Goal: Answer question/provide support

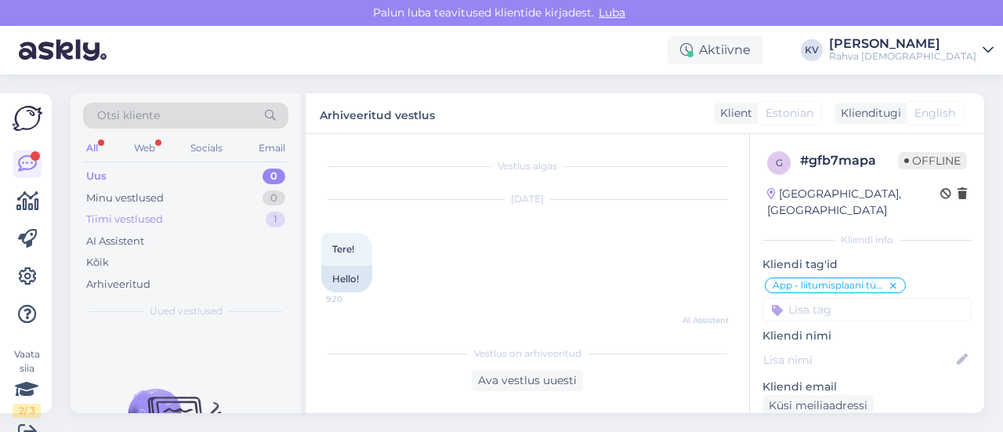
scroll to position [492, 0]
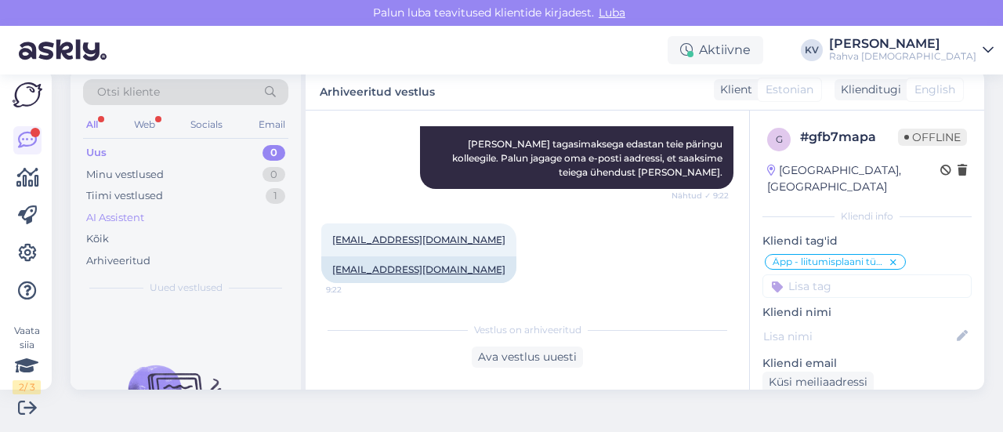
click at [150, 210] on div "AI Assistent" at bounding box center [185, 218] width 205 height 22
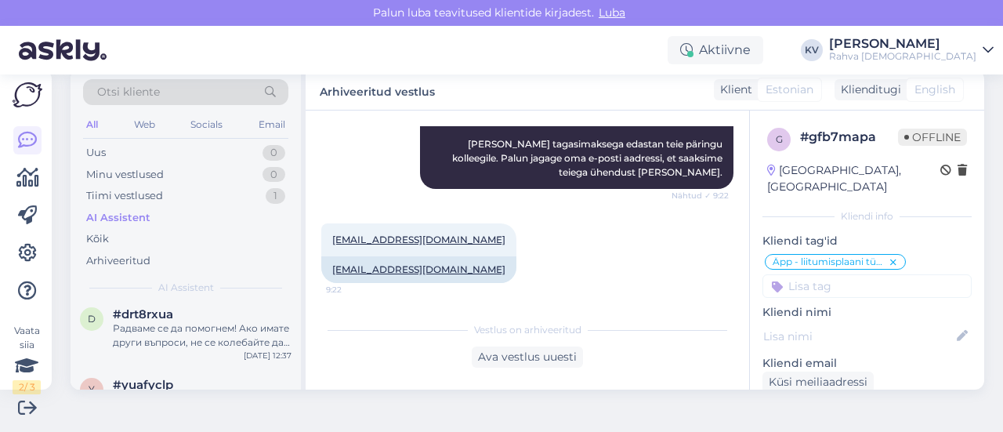
scroll to position [0, 0]
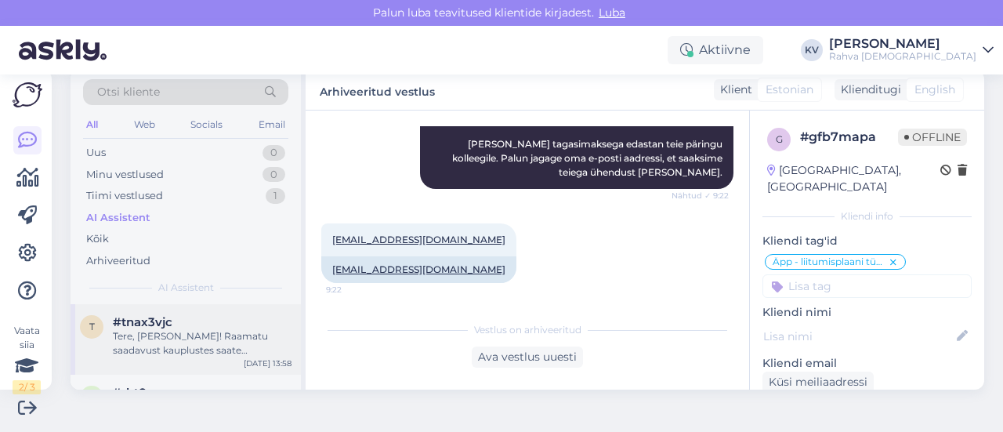
click at [201, 336] on div "Tere, [PERSON_NAME]! Raamatu saadavust kauplustes saate kontrollida meie veebil…" at bounding box center [202, 343] width 179 height 28
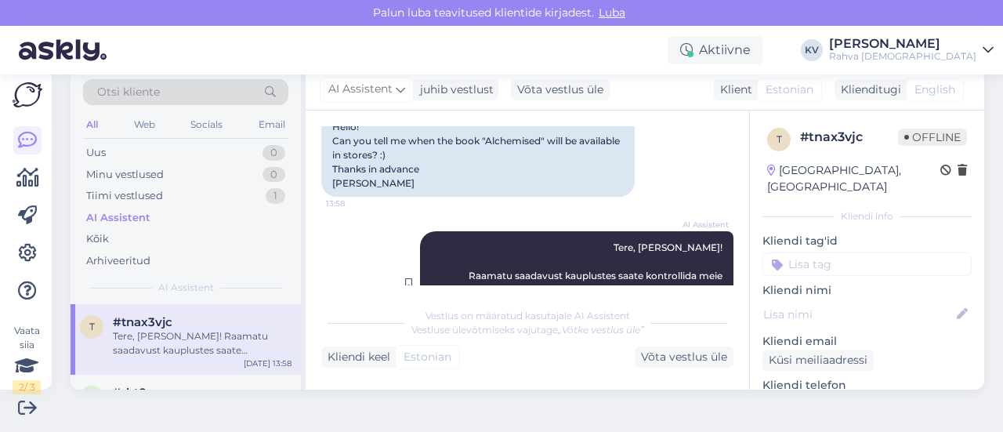
scroll to position [94, 0]
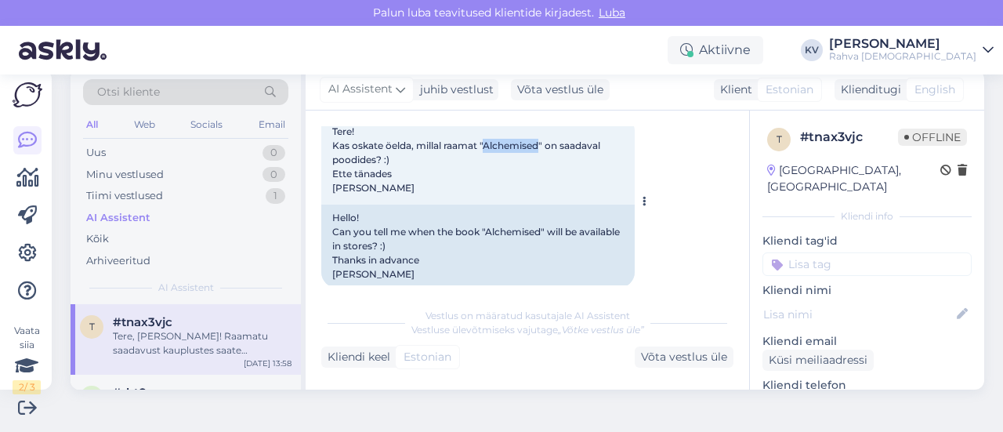
drag, startPoint x: 487, startPoint y: 147, endPoint x: 542, endPoint y: 148, distance: 54.9
click at [542, 148] on span "Tere! Kas oskate öelda, millal raamat "Alchemised" on saadaval poodides? :) Ett…" at bounding box center [467, 159] width 270 height 68
copy span "Alchemised"
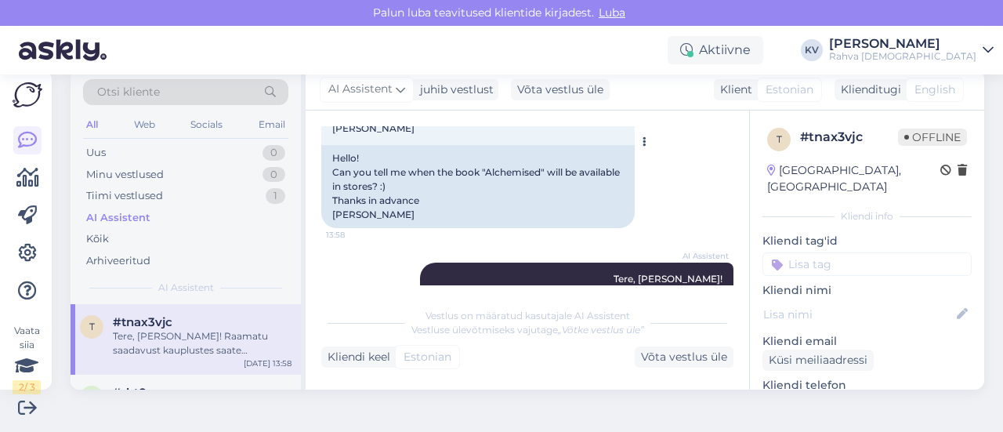
scroll to position [251, 0]
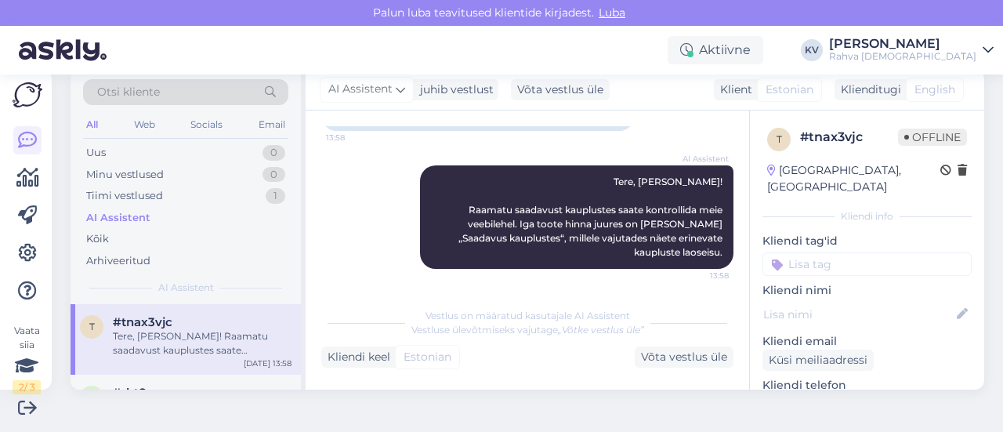
click at [822, 253] on input at bounding box center [866, 264] width 209 height 24
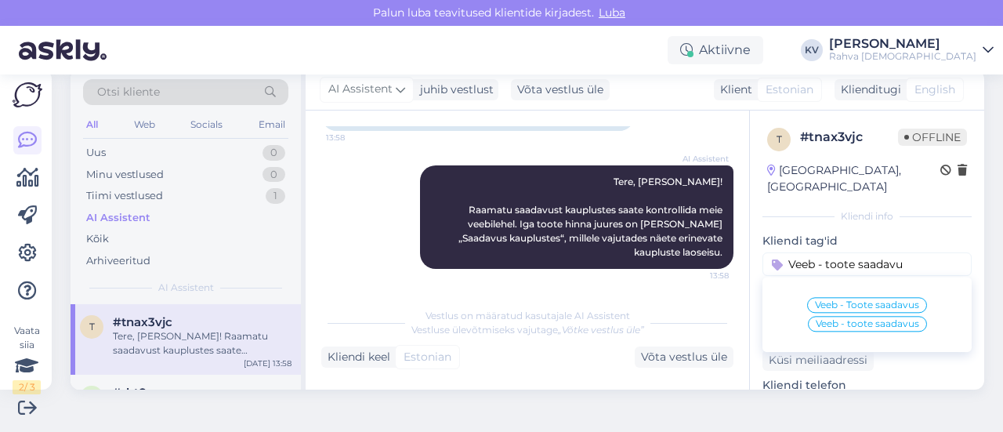
type input "Veeb - toote saadavus"
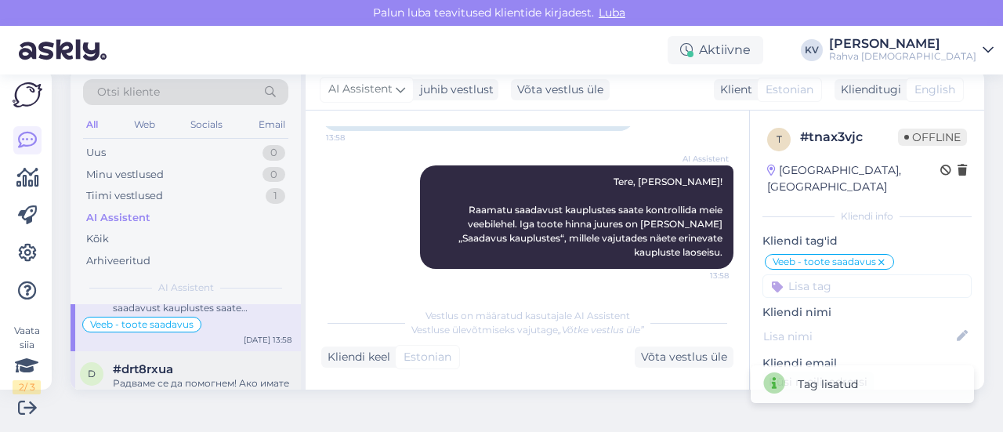
scroll to position [78, 0]
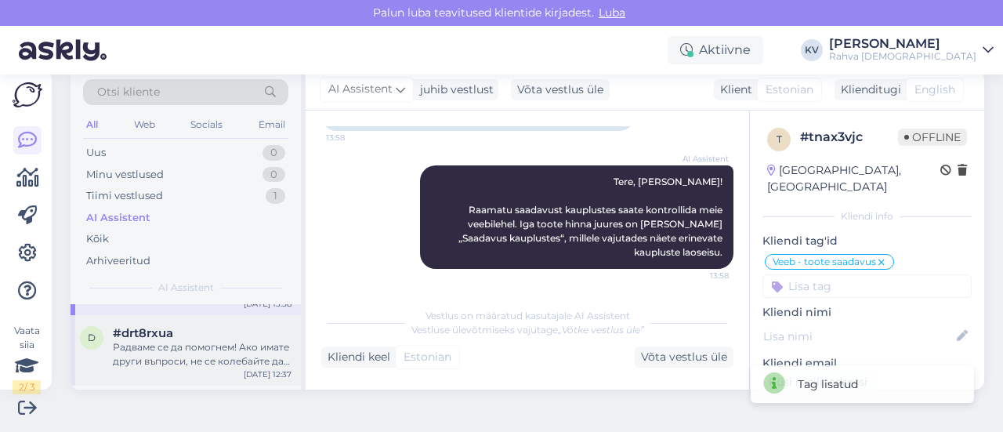
click at [210, 333] on div "#drt8rxua" at bounding box center [202, 333] width 179 height 14
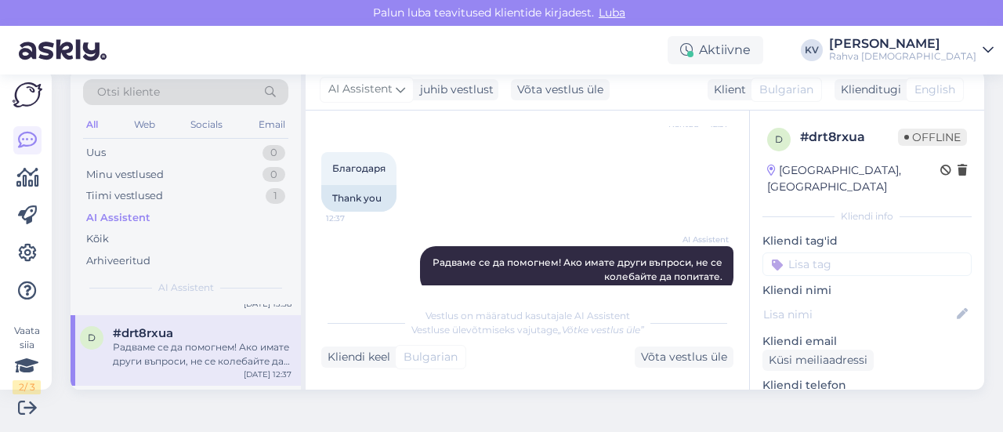
scroll to position [356, 0]
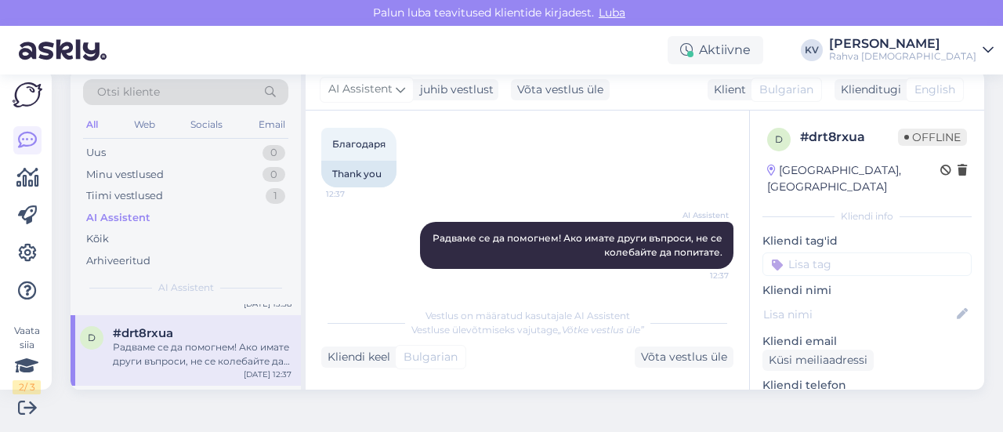
click at [829, 252] on input at bounding box center [866, 264] width 209 height 24
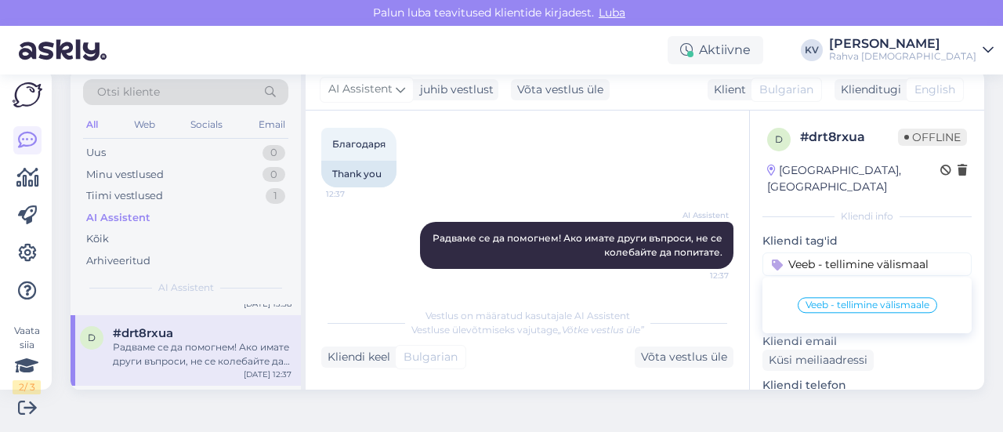
type input "Veeb - tellimine välismaale"
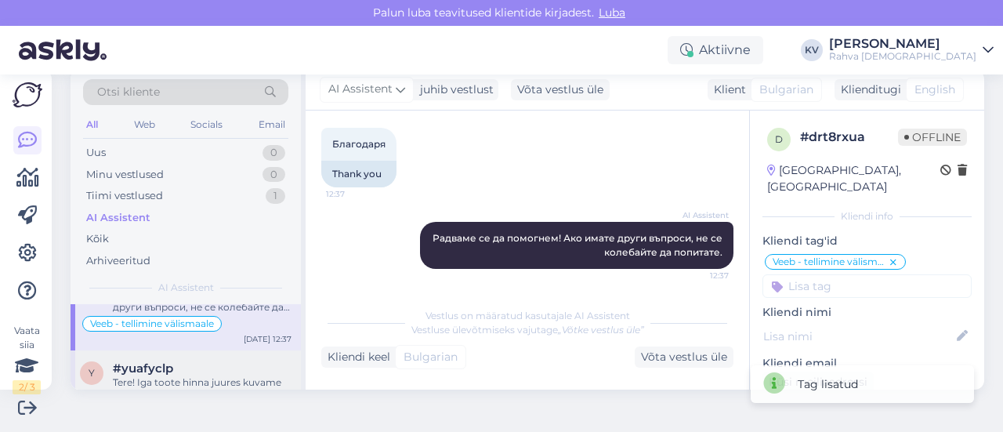
scroll to position [157, 0]
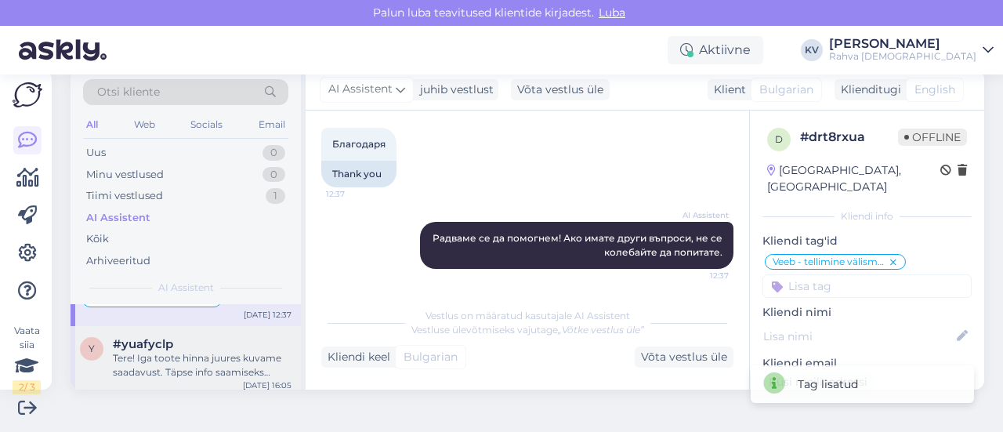
click at [208, 351] on div "Tere! Iga toote hinna juures kuvame saadavust. Täpse info saamiseks vajutage nu…" at bounding box center [202, 365] width 179 height 28
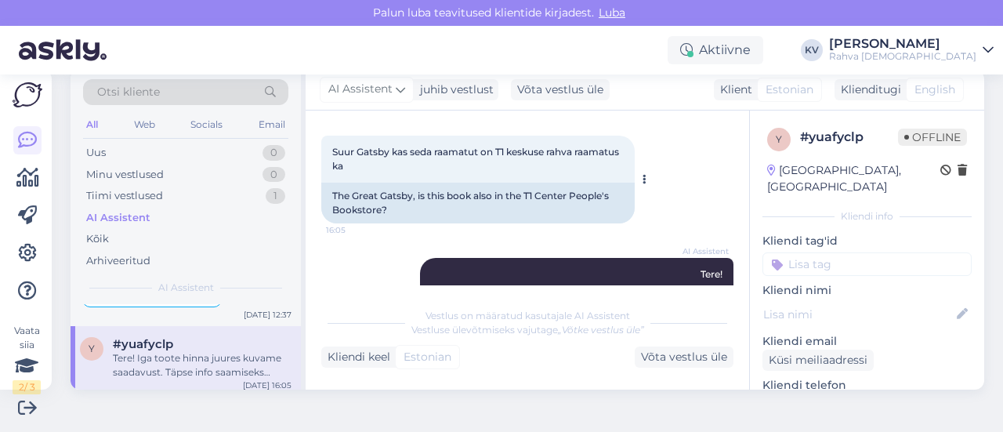
scroll to position [152, 0]
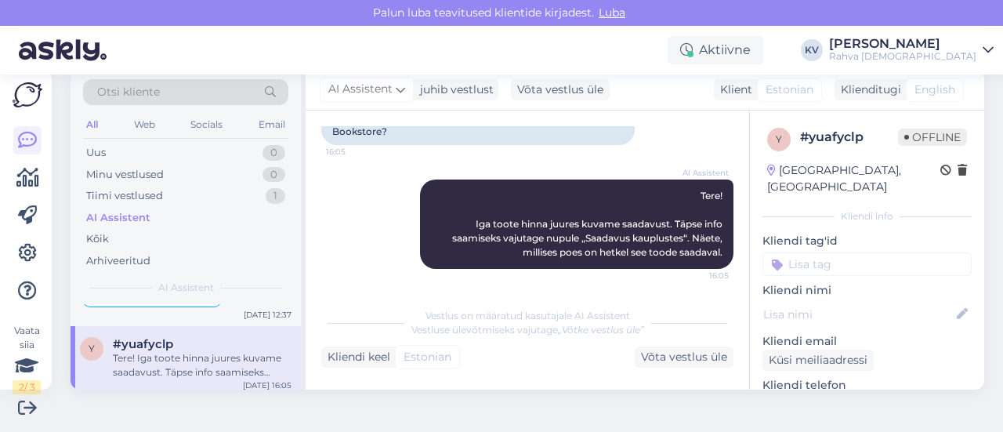
click at [865, 252] on input at bounding box center [866, 264] width 209 height 24
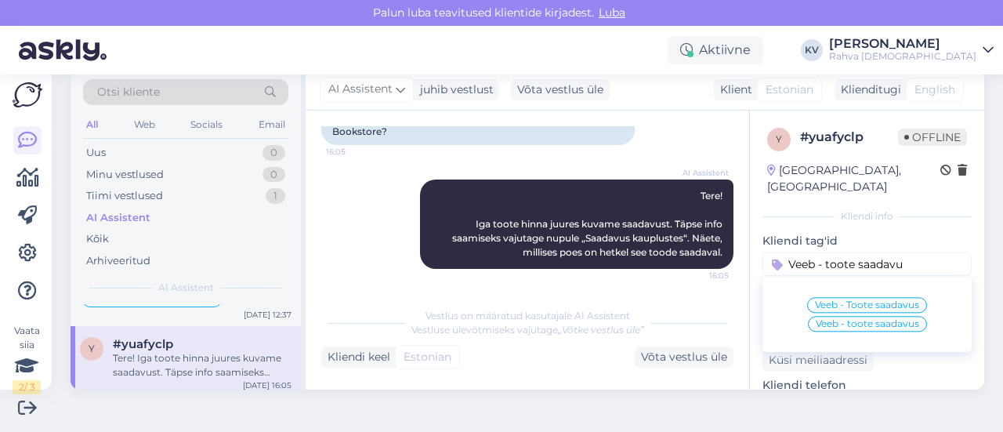
type input "Veeb - toote saadavus"
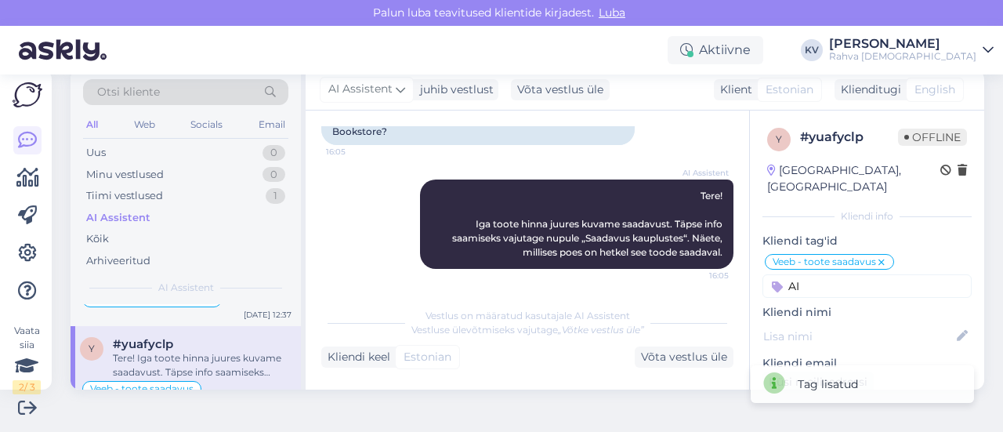
click at [818, 274] on input "AI" at bounding box center [866, 286] width 209 height 24
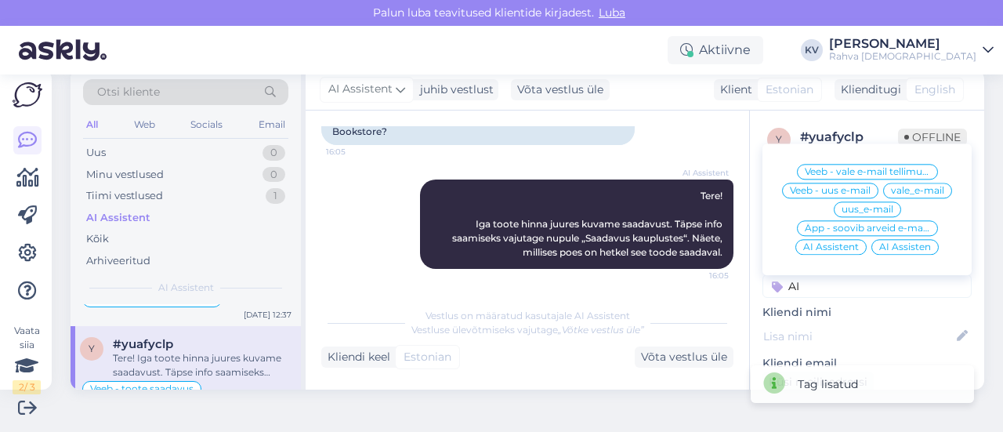
type input "AI"
click at [817, 242] on span "AI Assistent" at bounding box center [831, 246] width 56 height 9
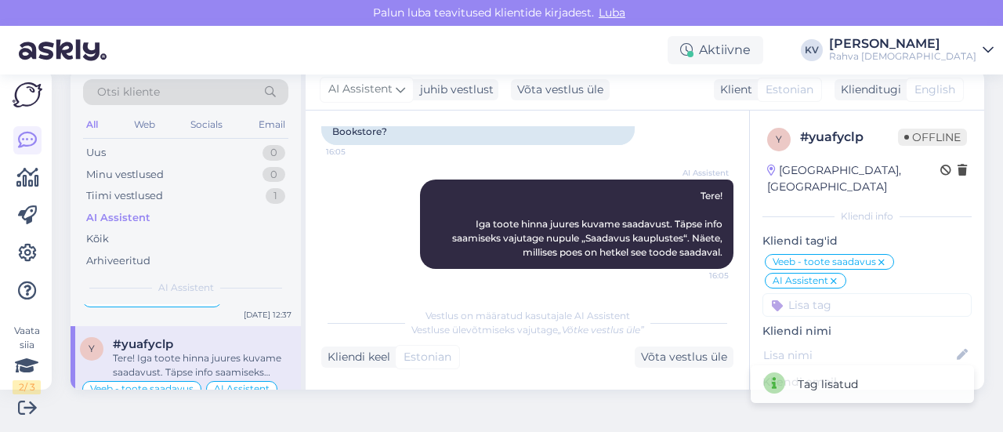
scroll to position [235, 0]
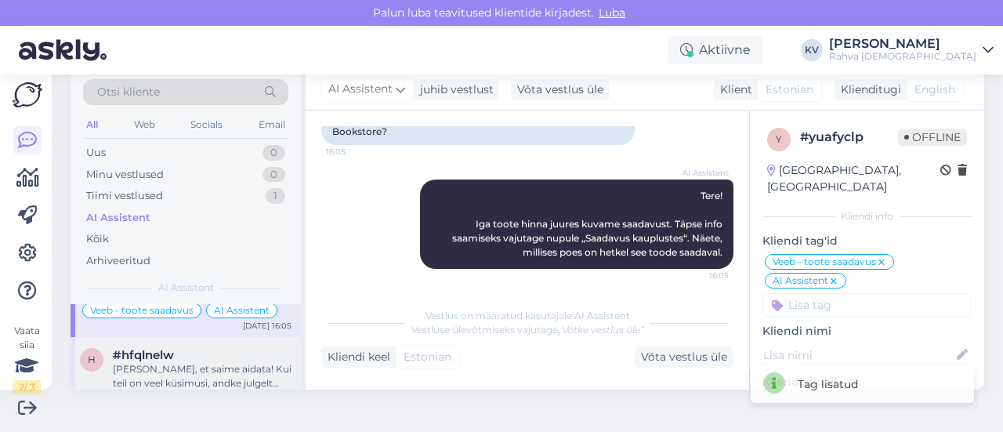
click at [187, 362] on div "[PERSON_NAME], et saime aidata! Kui teil on veel küsimusi, andke julgelt teada." at bounding box center [202, 376] width 179 height 28
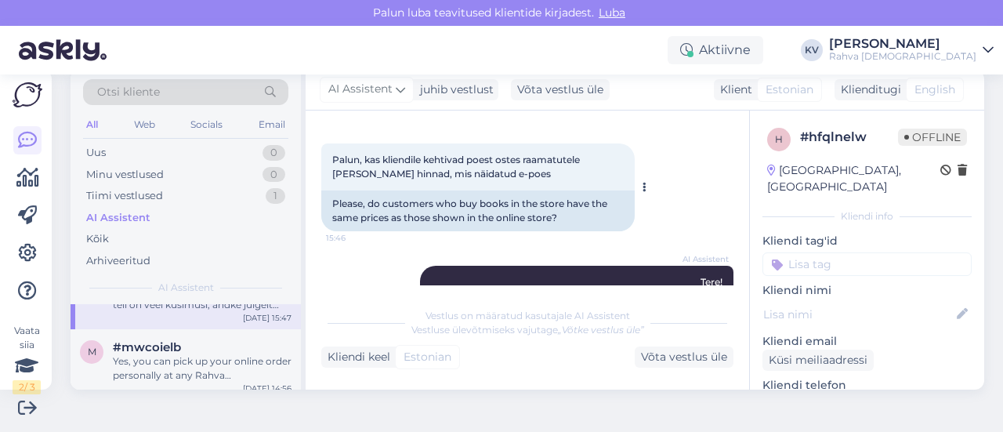
scroll to position [56, 0]
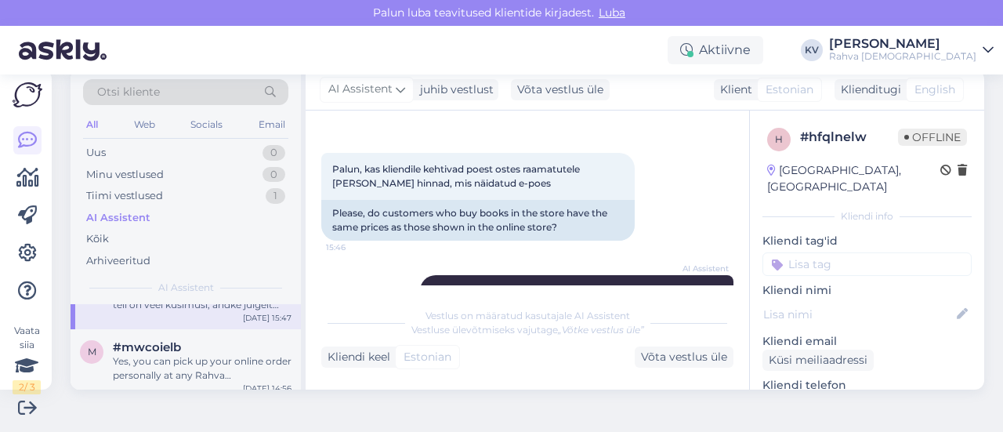
click at [836, 252] on input at bounding box center [866, 264] width 209 height 24
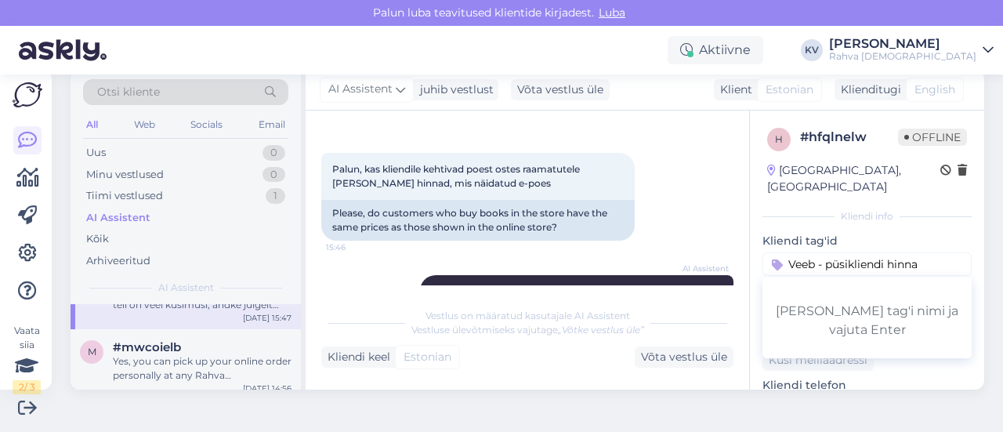
type input "Veeb - püsikliendi hinnad"
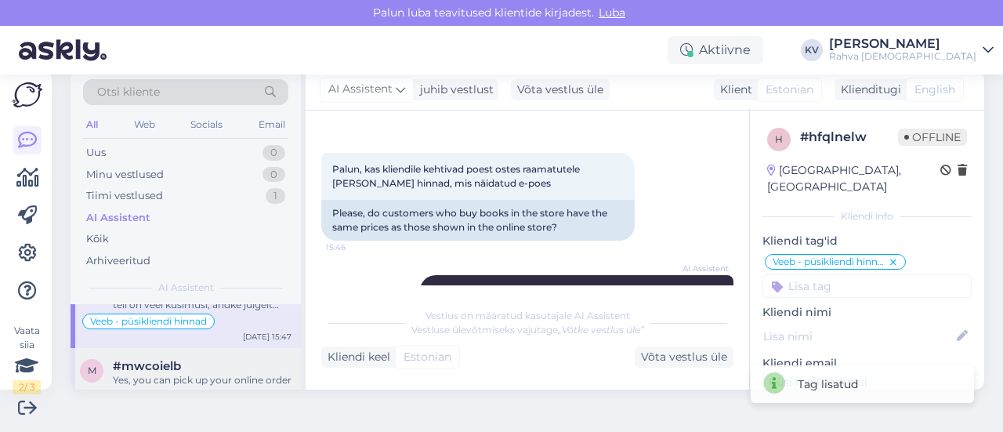
click at [191, 363] on div "#mwcoielb" at bounding box center [202, 366] width 179 height 14
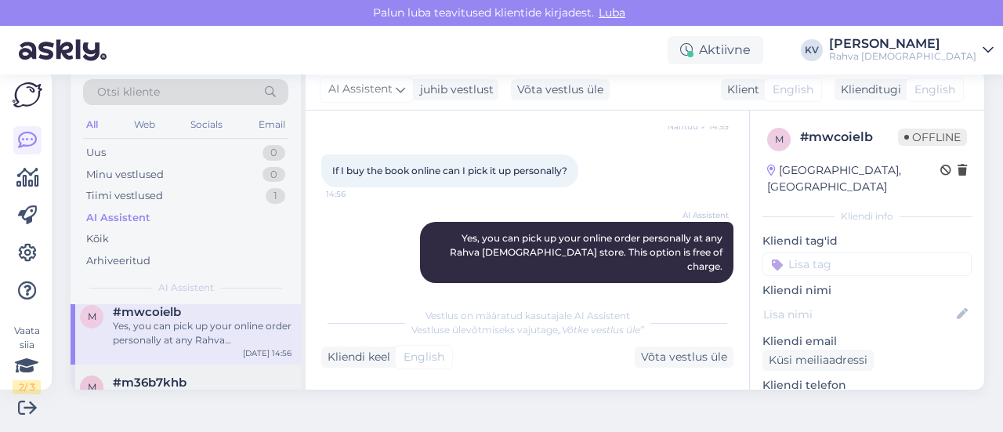
scroll to position [392, 0]
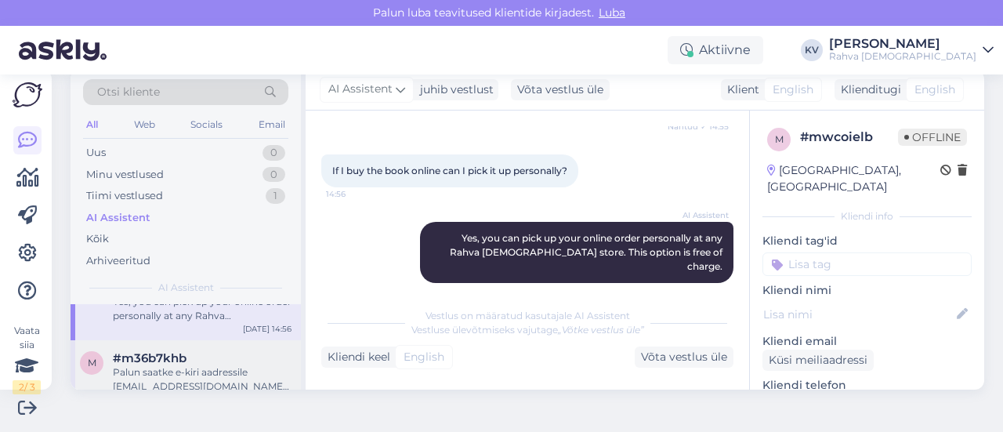
click at [216, 367] on div "Palun saatke e-kiri aadressile [EMAIL_ADDRESS][DOMAIN_NAME], lisades probleemi …" at bounding box center [202, 379] width 179 height 28
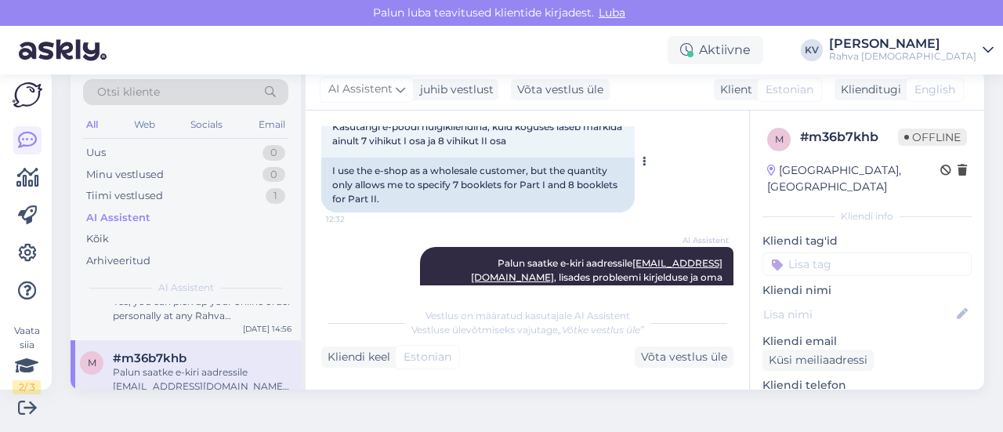
scroll to position [560, 0]
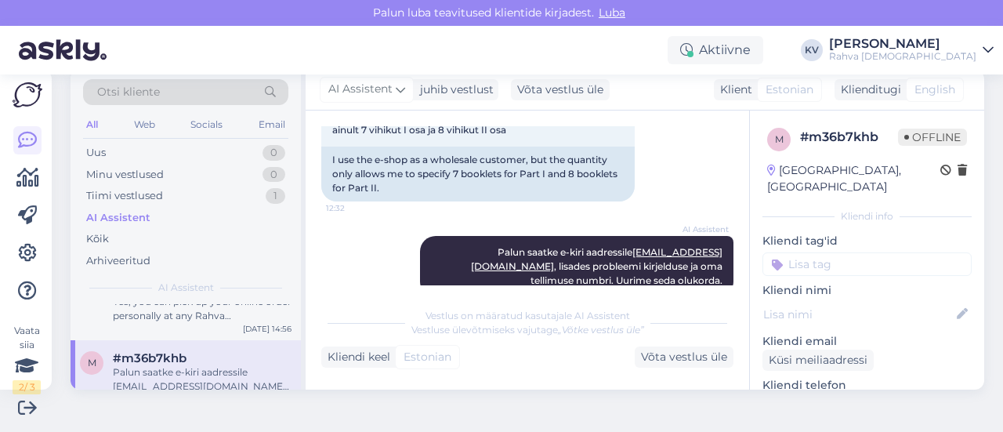
click at [856, 252] on input at bounding box center [866, 264] width 209 height 24
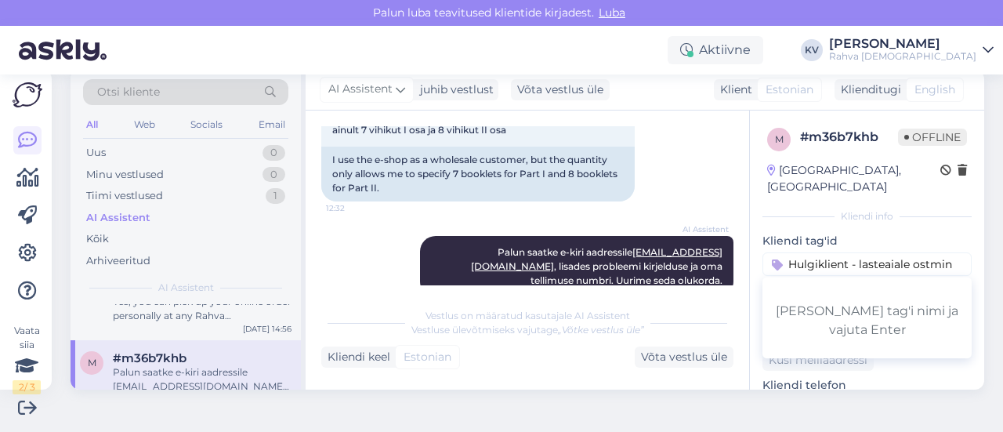
type input "Hulgiklient - lasteaiale ostmine"
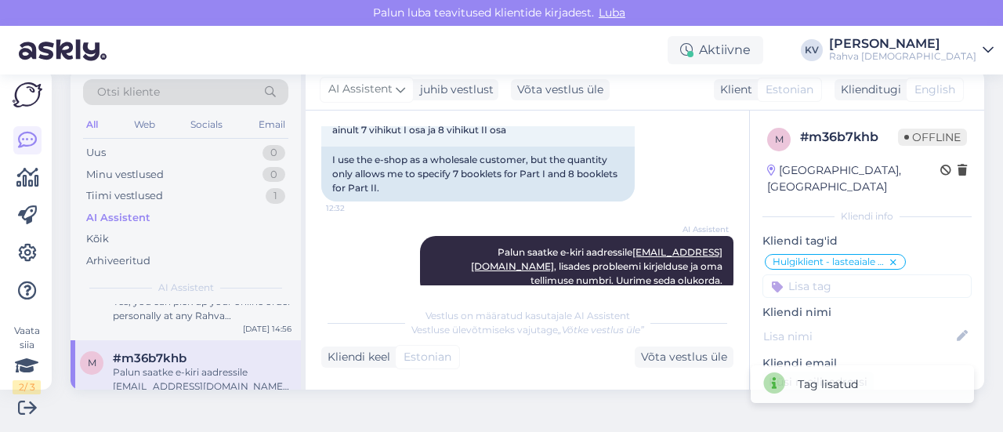
scroll to position [0, 0]
type input "Veeb - toote saadavus"
click at [802, 293] on input at bounding box center [866, 305] width 209 height 24
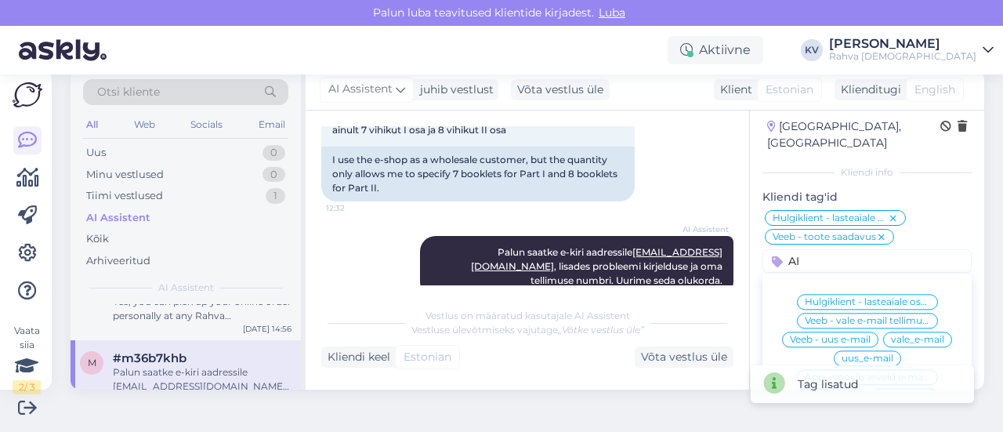
scroll to position [78, 0]
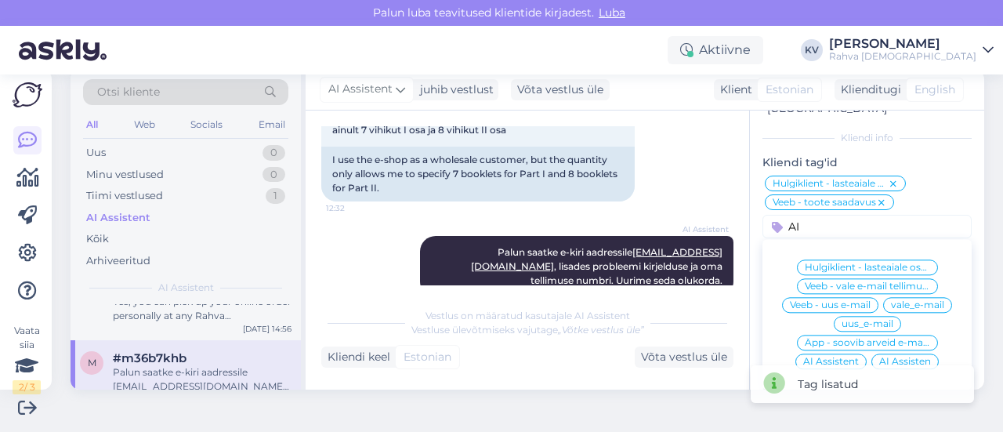
type input "AI"
click at [806, 357] on span "AI Assistent" at bounding box center [831, 361] width 56 height 9
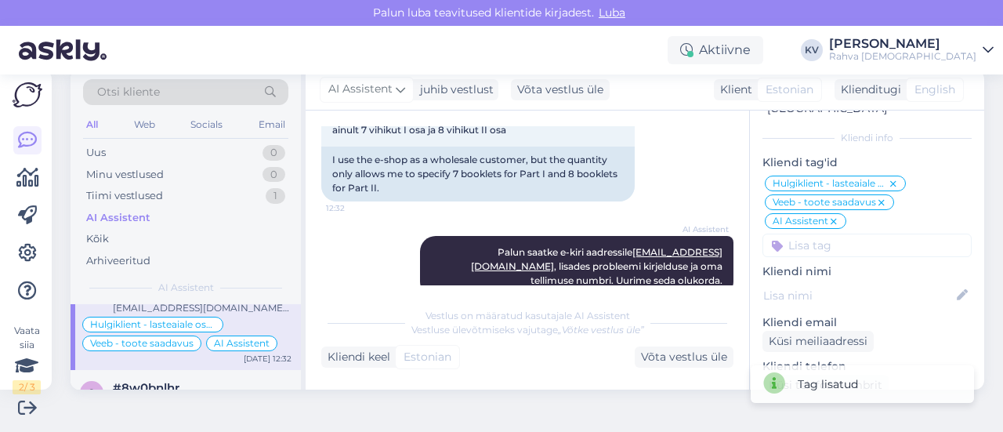
scroll to position [549, 0]
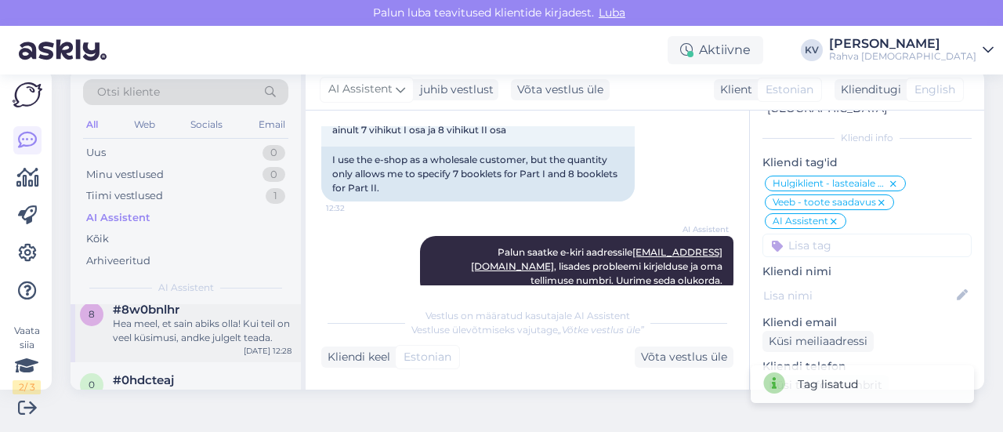
click at [189, 342] on div "8 #8w0bnlhr Hea meel, et [PERSON_NAME] abiks olla! Kui teil on veel küsimusi, a…" at bounding box center [186, 327] width 230 height 71
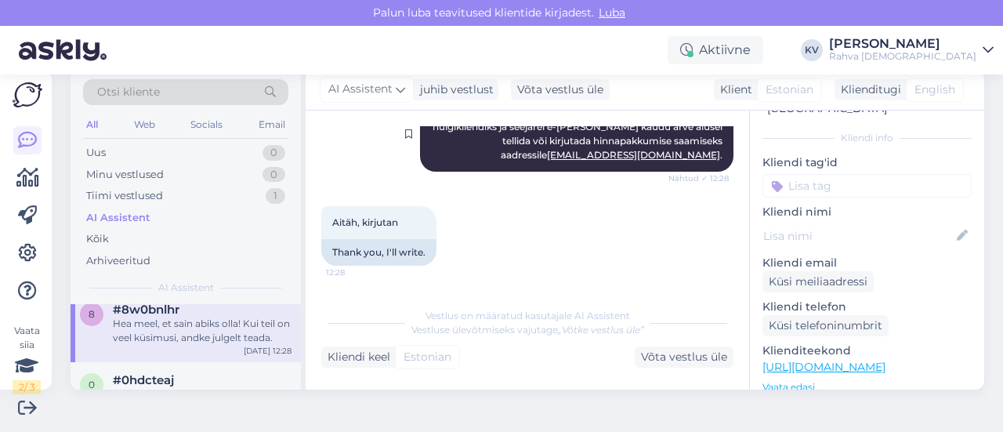
scroll to position [392, 0]
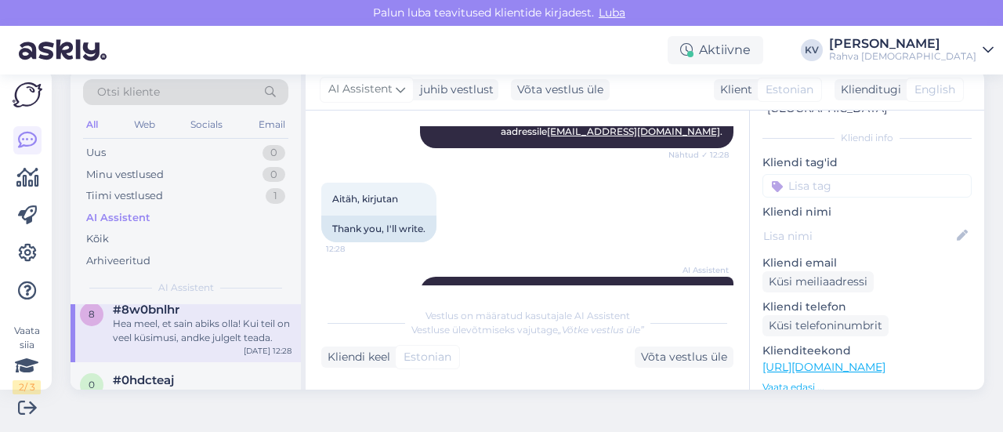
click at [810, 174] on input at bounding box center [866, 186] width 209 height 24
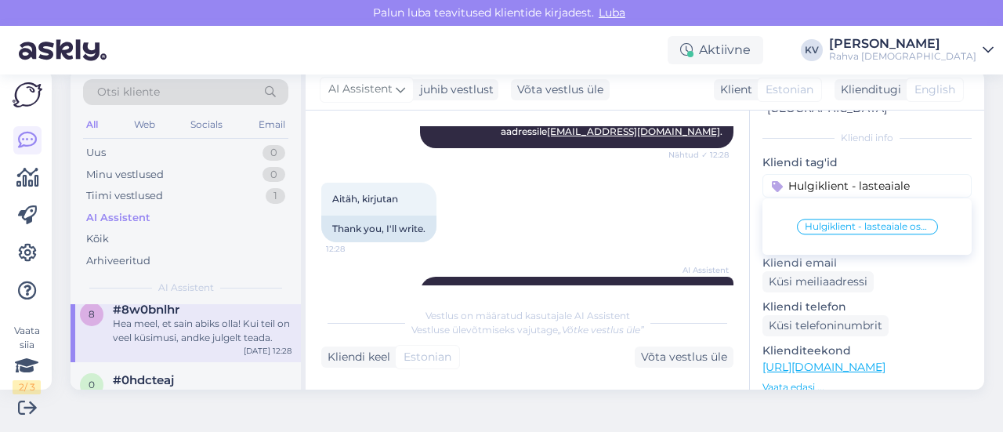
type input "Hulgiklient - lasteaiale"
click at [818, 222] on span "Hulgiklient - lasteaiale ostmine" at bounding box center [867, 226] width 125 height 9
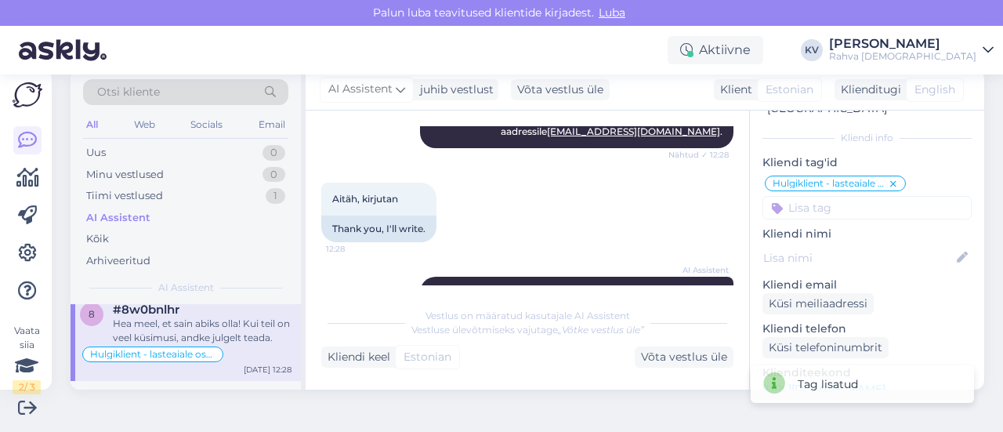
click at [806, 196] on input at bounding box center [866, 208] width 209 height 24
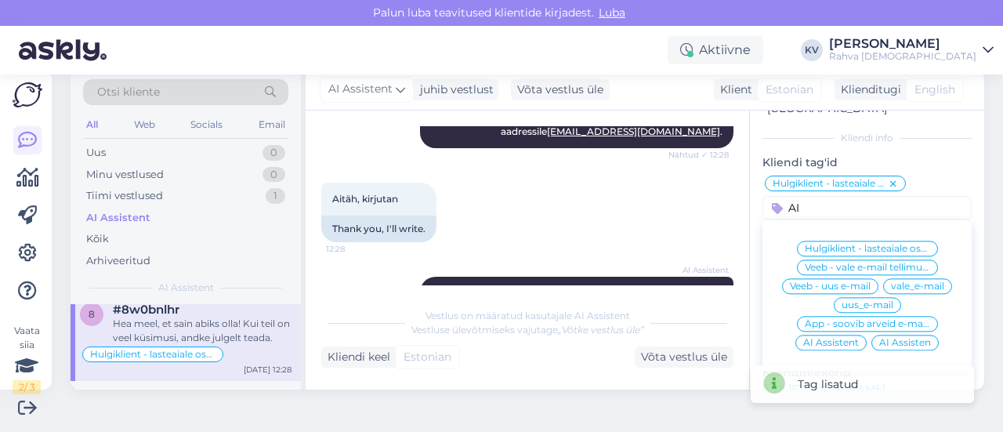
type input "AI"
click at [820, 338] on span "AI Assistent" at bounding box center [831, 342] width 56 height 9
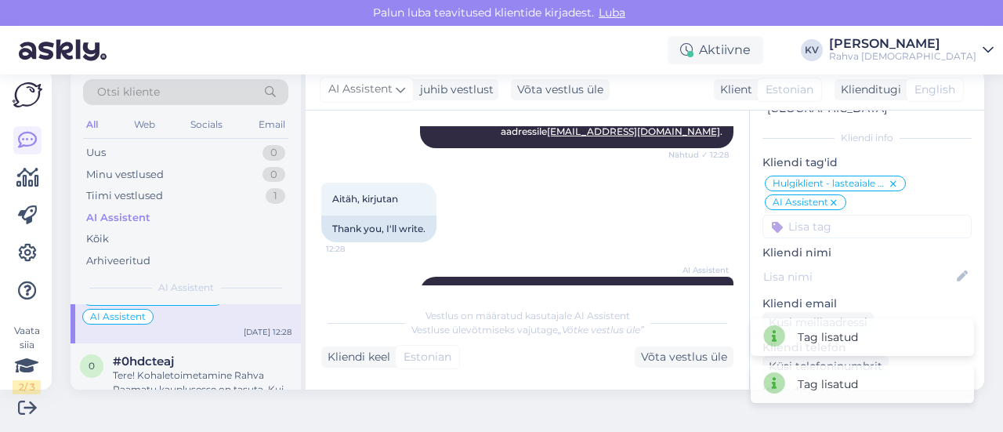
scroll to position [627, 0]
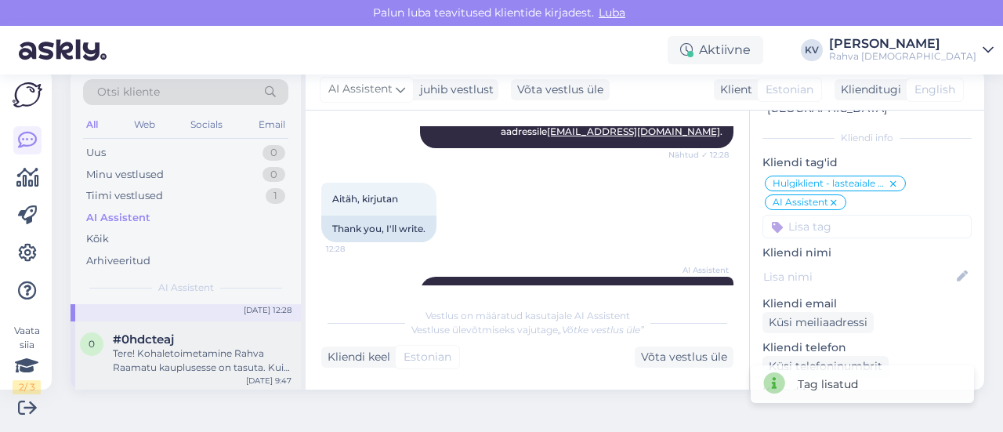
click at [190, 339] on div "#0hdcteaj" at bounding box center [202, 339] width 179 height 14
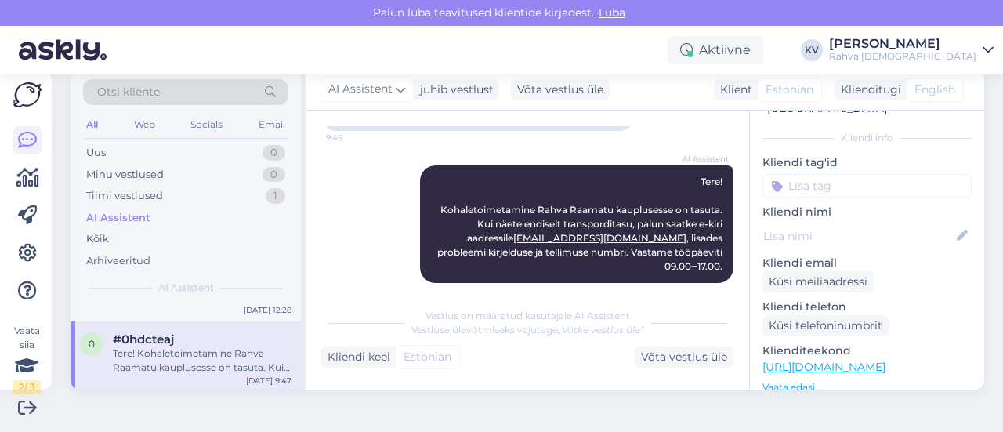
scroll to position [705, 0]
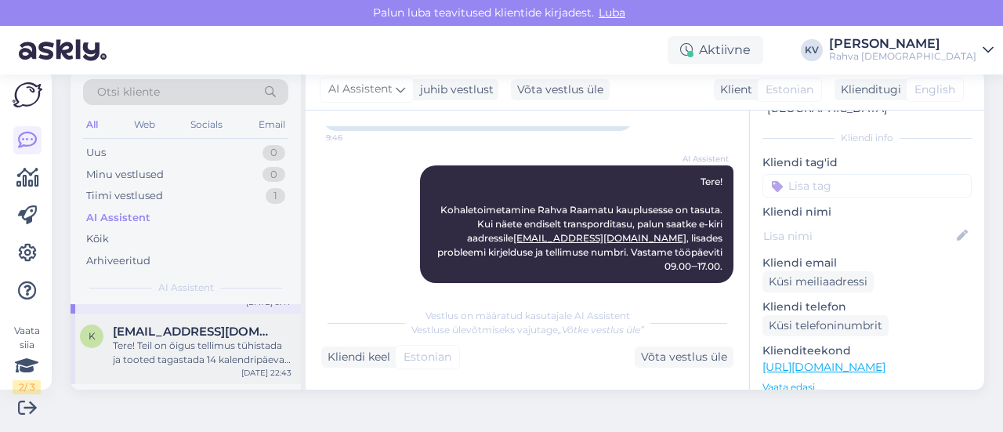
click at [183, 355] on div "Tere! Teil on õigus tellimus tühistada ja tooted tagastada 14 kalendripäeva joo…" at bounding box center [202, 353] width 179 height 28
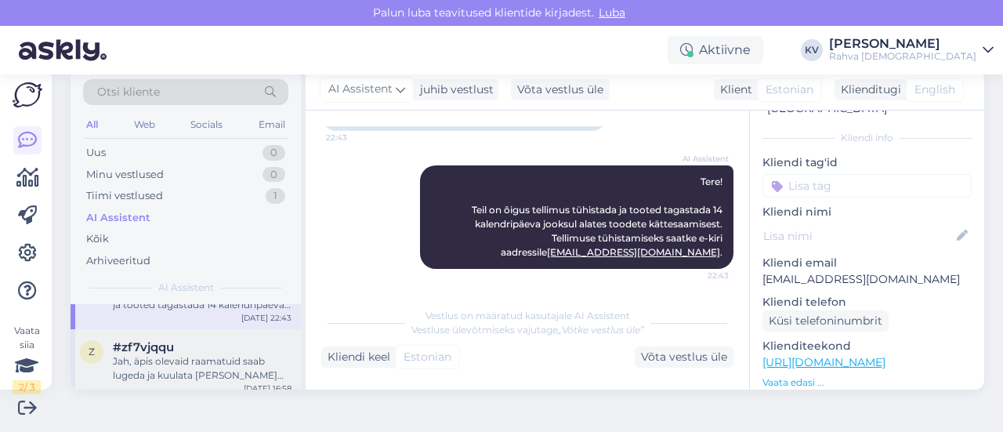
scroll to position [784, 0]
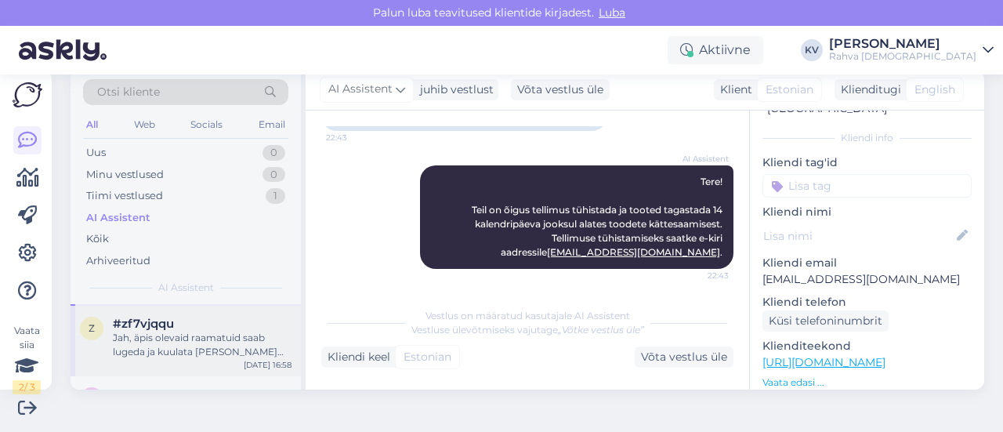
click at [182, 344] on div "Jah, äpis olevaid raamatuid saab lugeda ja kuulata [PERSON_NAME] Rahva [DEMOGRA…" at bounding box center [202, 345] width 179 height 28
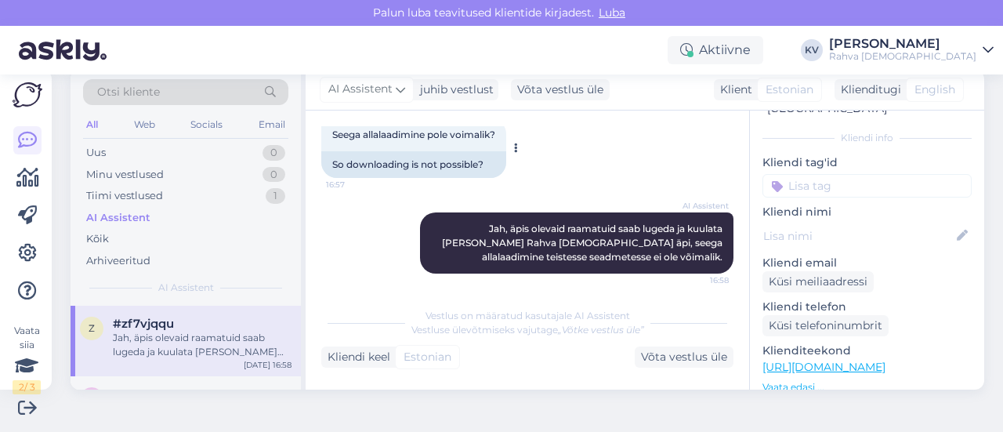
scroll to position [328, 0]
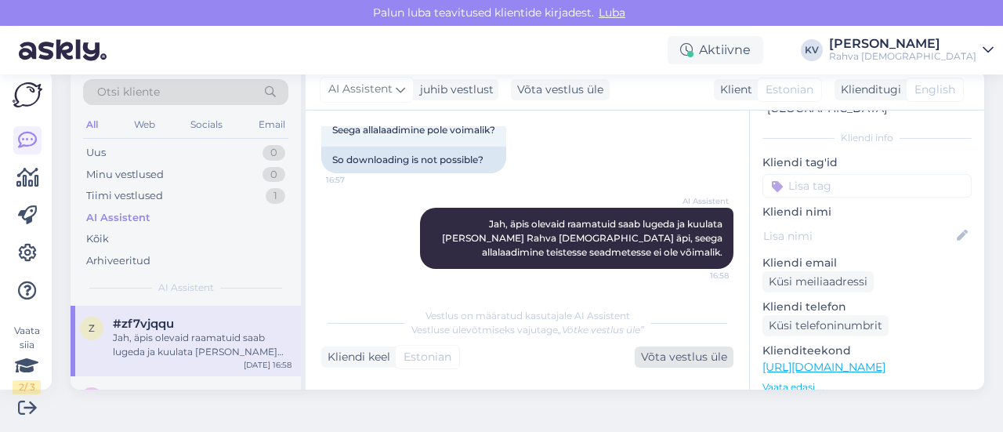
click at [651, 347] on div "Võta vestlus üle" at bounding box center [684, 356] width 99 height 21
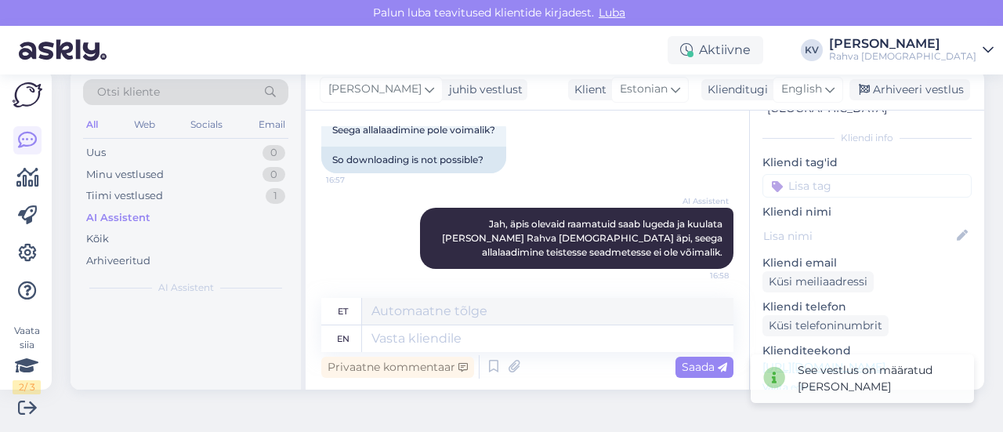
scroll to position [0, 0]
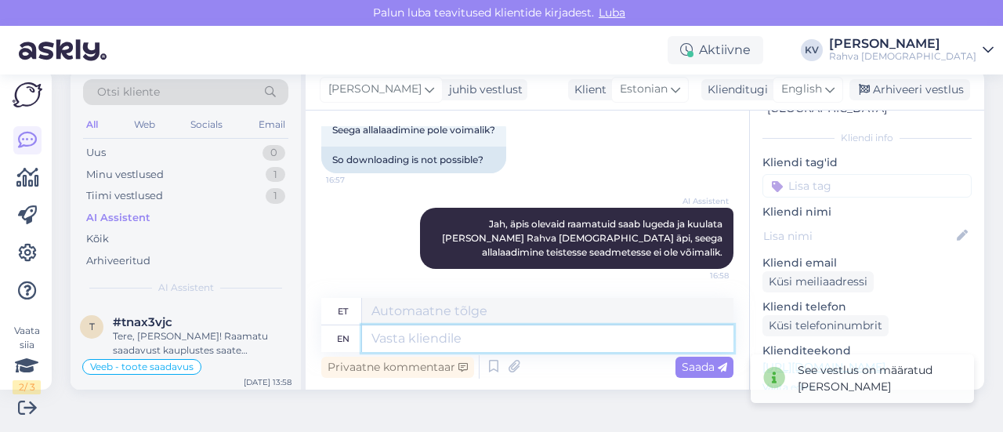
click at [470, 345] on textarea at bounding box center [547, 338] width 371 height 27
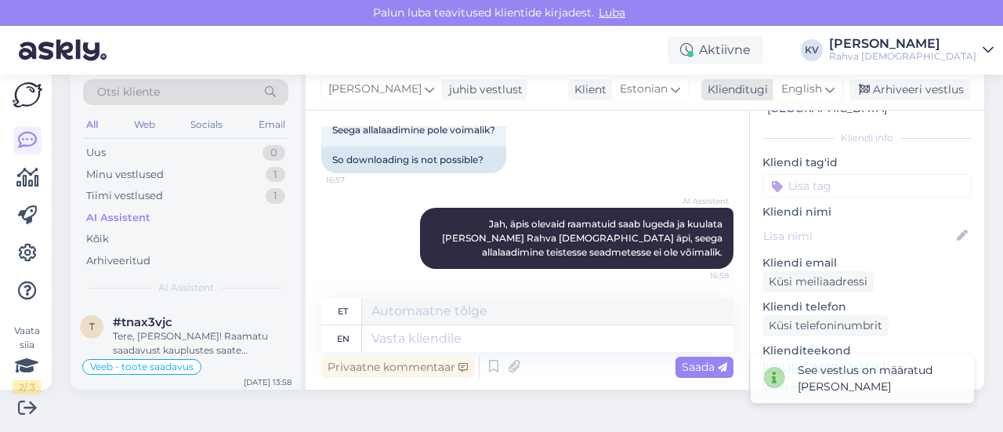
click at [807, 89] on span "English" at bounding box center [801, 89] width 41 height 17
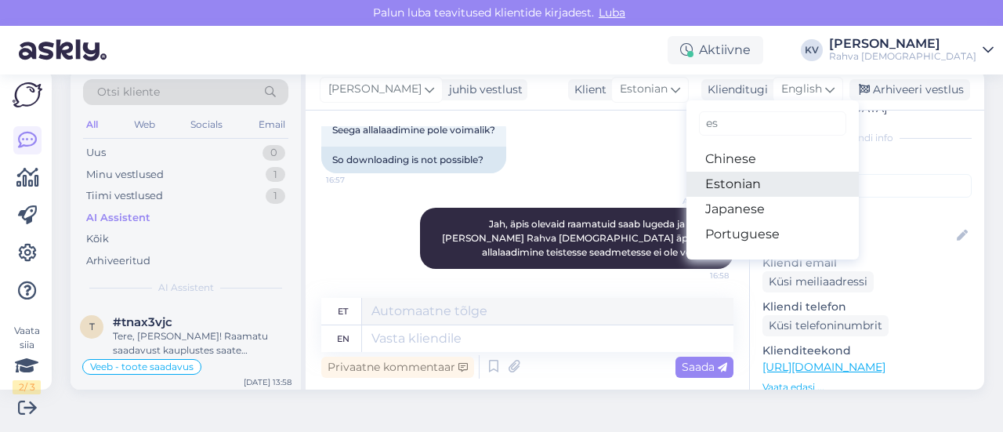
type input "es"
click at [743, 182] on link "Estonian" at bounding box center [772, 184] width 172 height 25
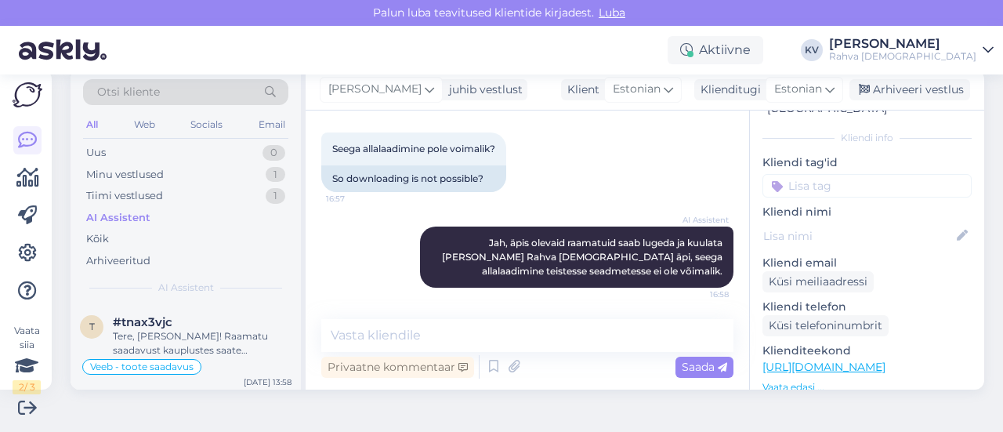
scroll to position [308, 0]
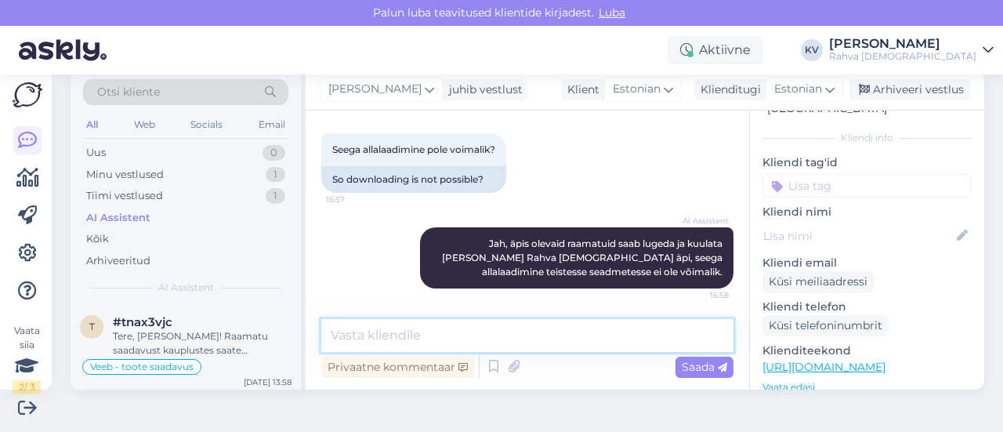
click at [523, 341] on textarea at bounding box center [527, 335] width 412 height 33
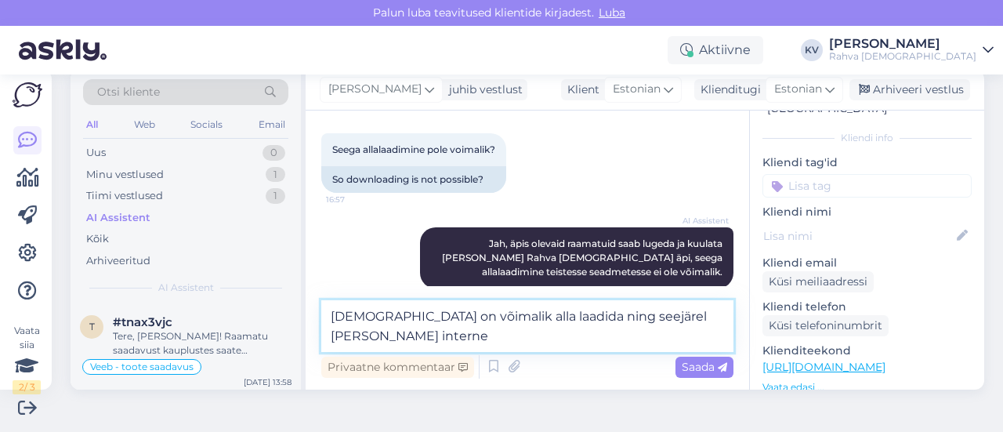
scroll to position [327, 0]
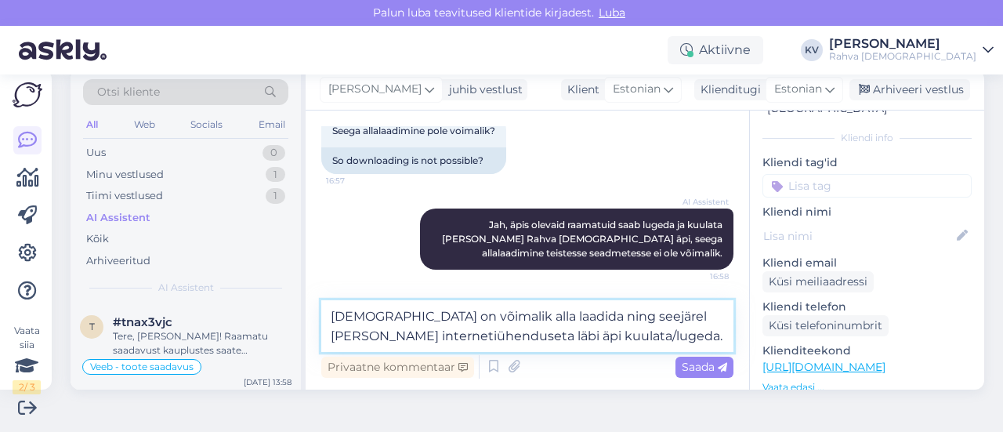
type textarea "[DEMOGRAPHIC_DATA] on võimalik alla laadida ning seejärel [PERSON_NAME] interne…"
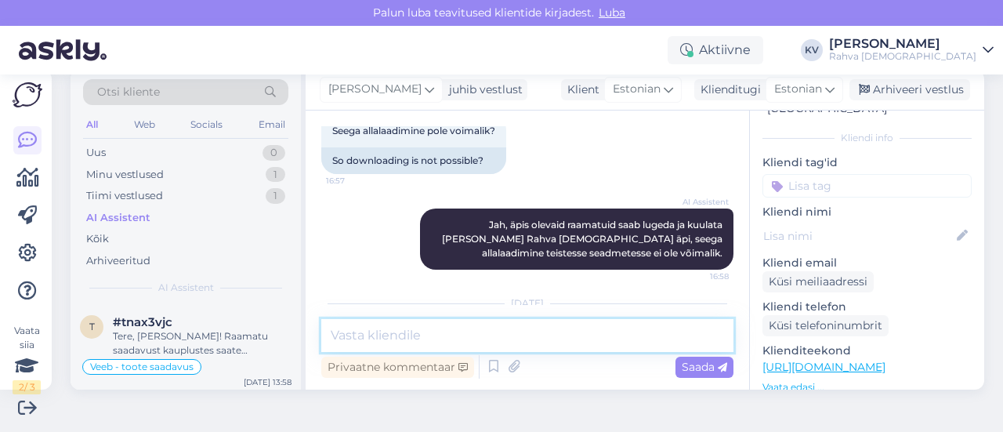
scroll to position [422, 0]
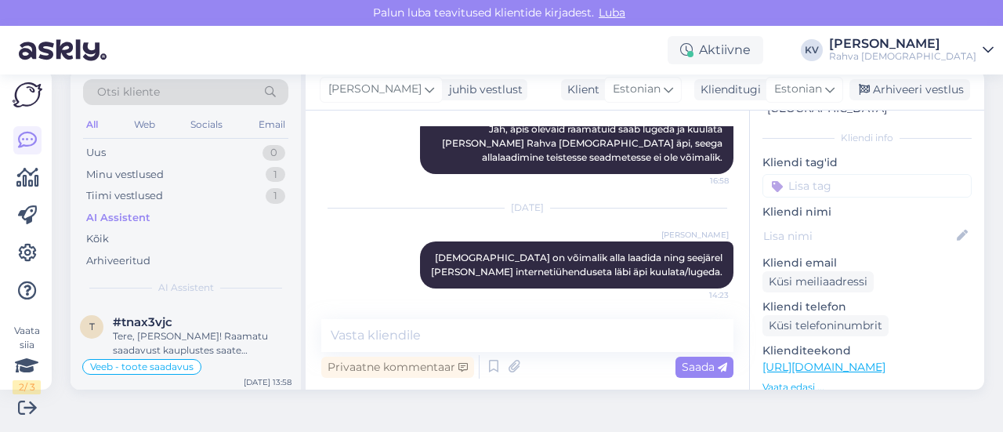
click at [820, 174] on input at bounding box center [866, 186] width 209 height 24
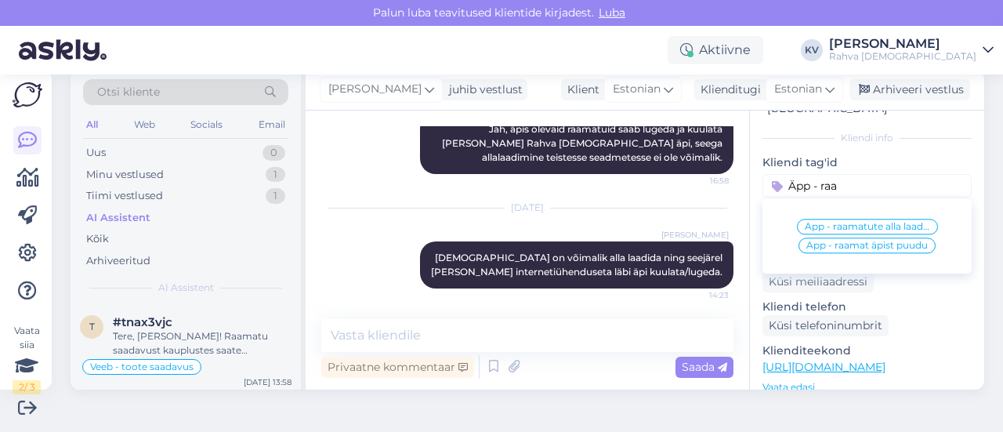
type input "Äpp - raa"
click at [862, 222] on span "Äpp - raamatute alla laadimine" at bounding box center [867, 226] width 125 height 9
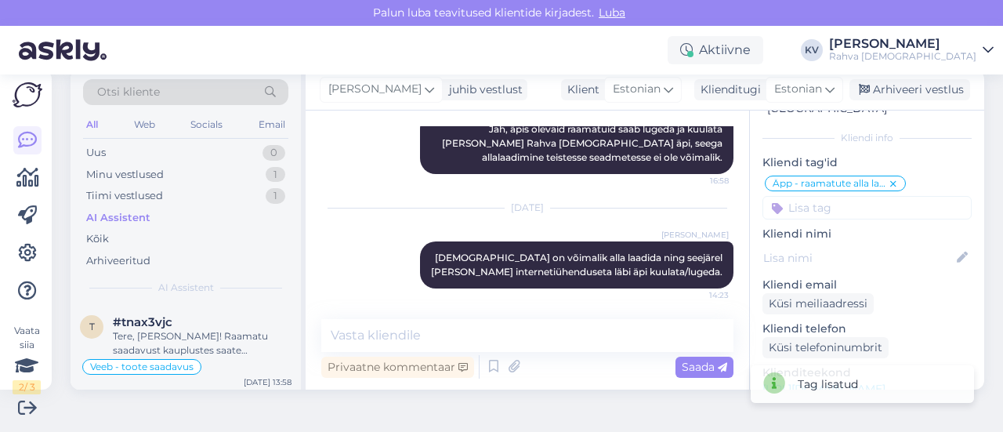
click at [796, 196] on input at bounding box center [866, 208] width 209 height 24
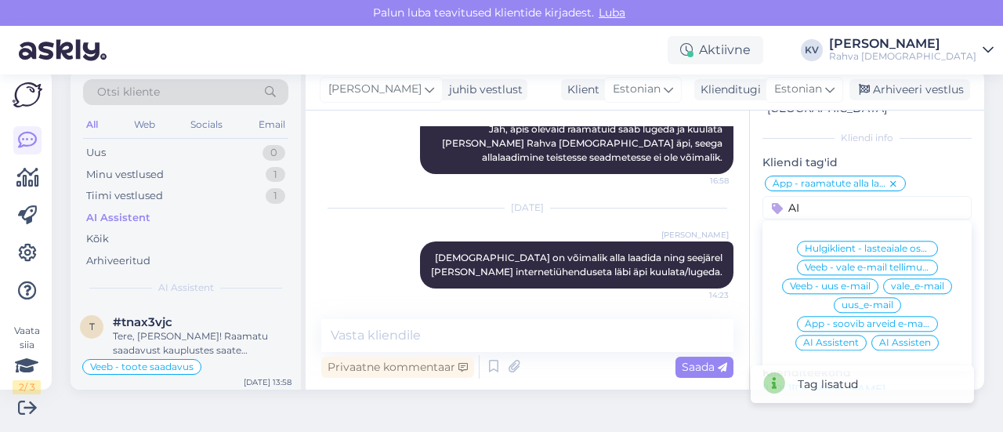
type input "AI"
click at [823, 338] on span "AI Assistent" at bounding box center [831, 342] width 56 height 9
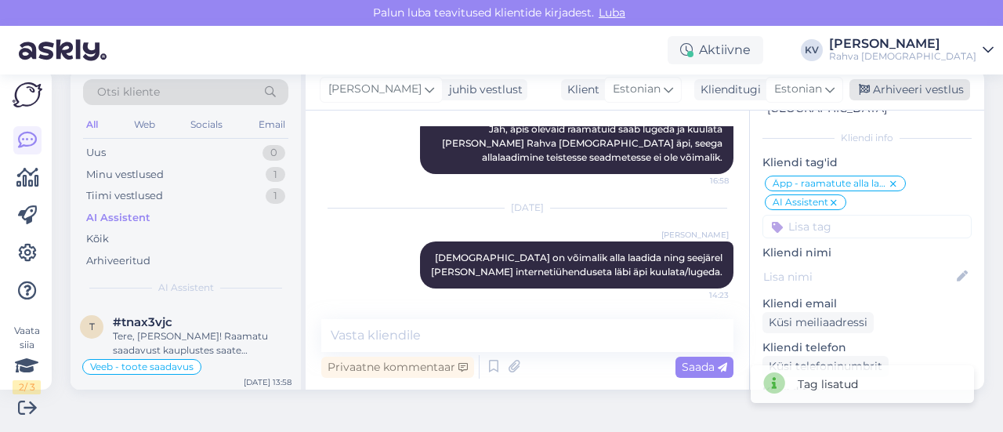
click at [886, 92] on div "Arhiveeri vestlus" at bounding box center [909, 89] width 121 height 21
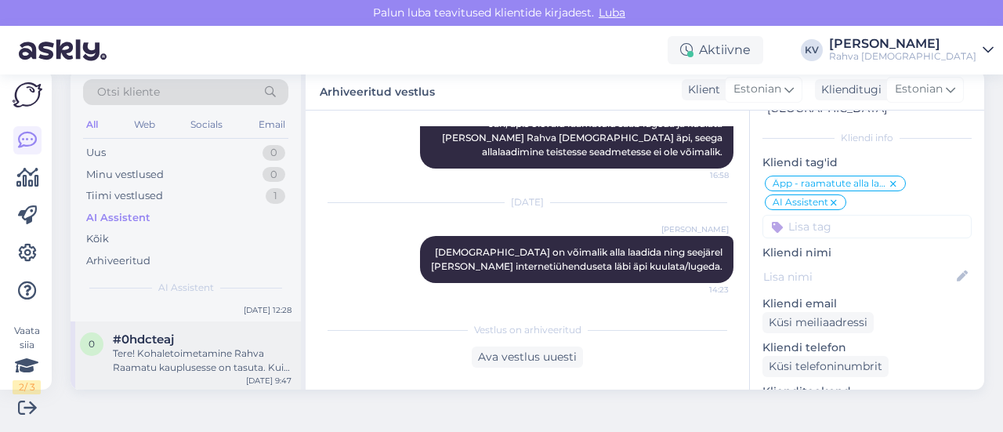
scroll to position [705, 0]
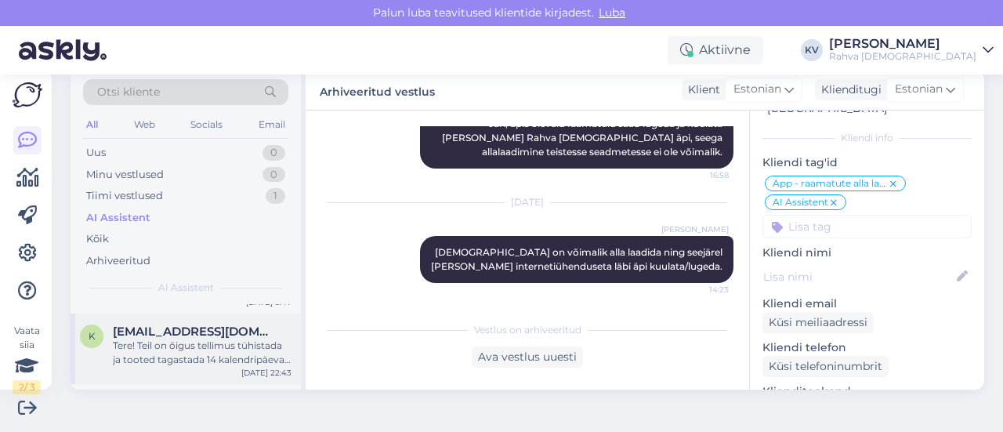
click at [174, 361] on div "Tere! Teil on õigus tellimus tühistada ja tooted tagastada 14 kalendripäeva joo…" at bounding box center [202, 353] width 179 height 28
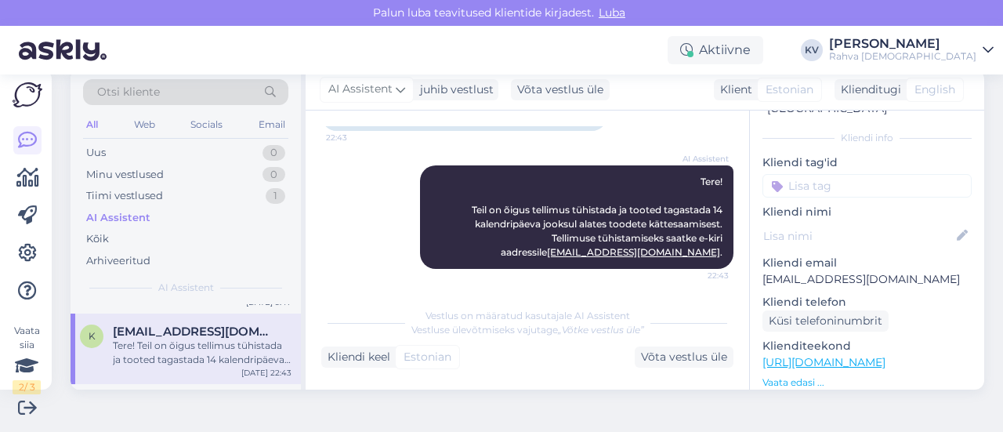
scroll to position [784, 0]
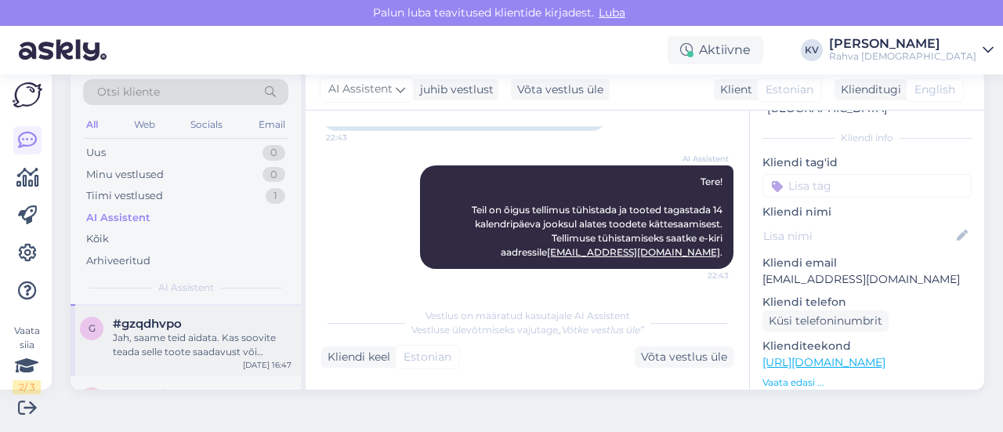
click at [184, 351] on div "Jah, saame teid aidata. Kas soovite teada selle toote saadavust või midagi muud?" at bounding box center [202, 345] width 179 height 28
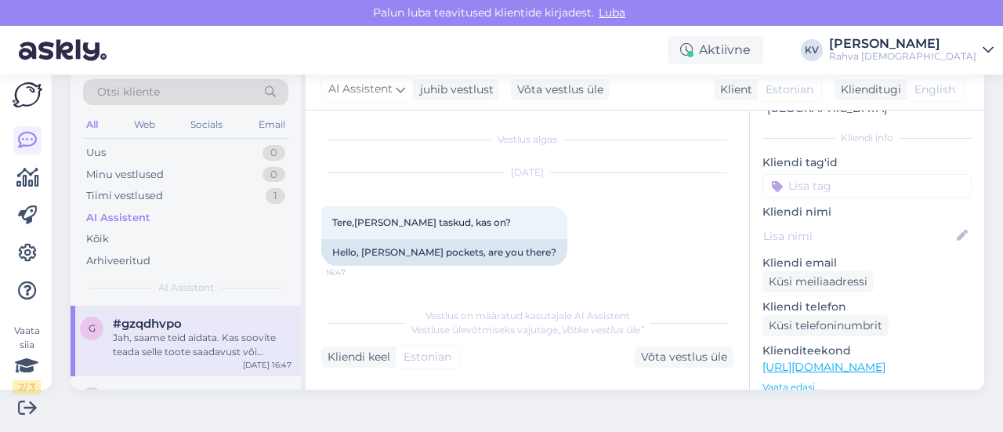
scroll to position [81, 0]
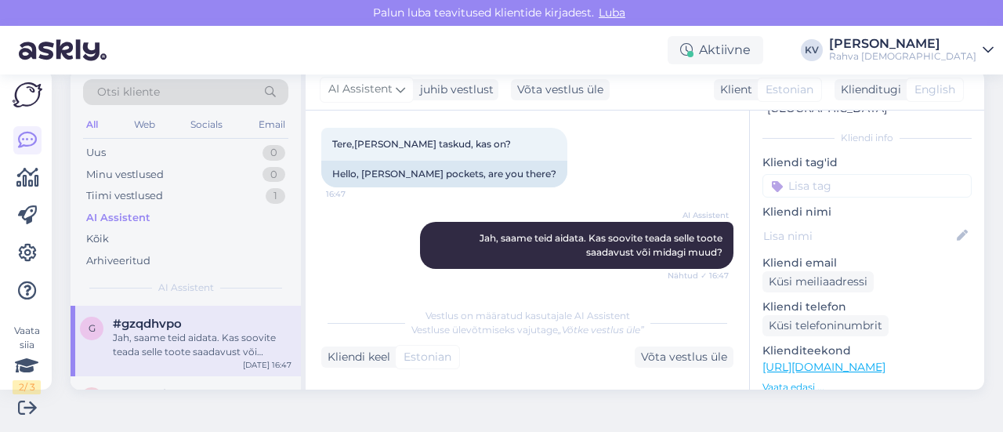
click at [820, 174] on input at bounding box center [866, 186] width 209 height 24
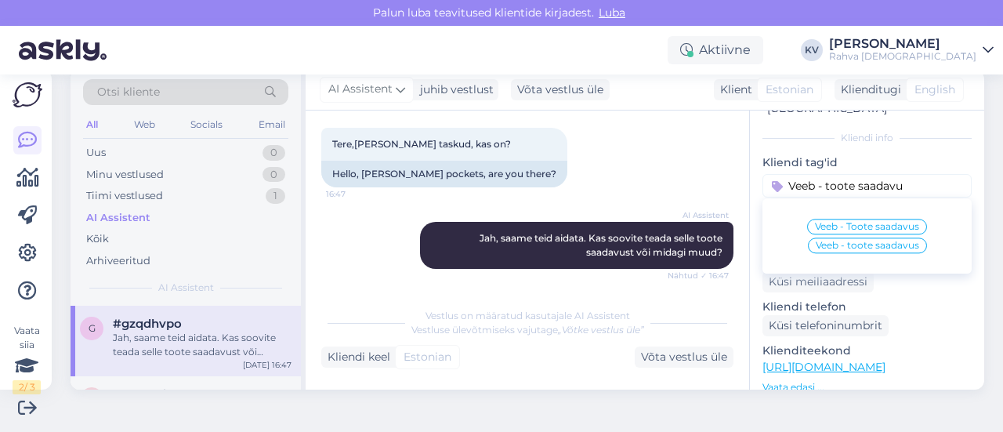
type input "Veeb - toote saadavus"
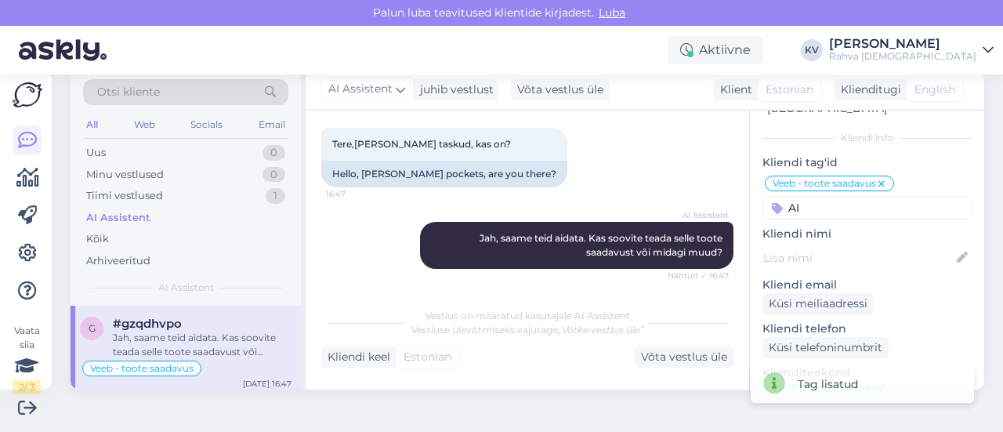
click at [813, 196] on input "AI" at bounding box center [866, 208] width 209 height 24
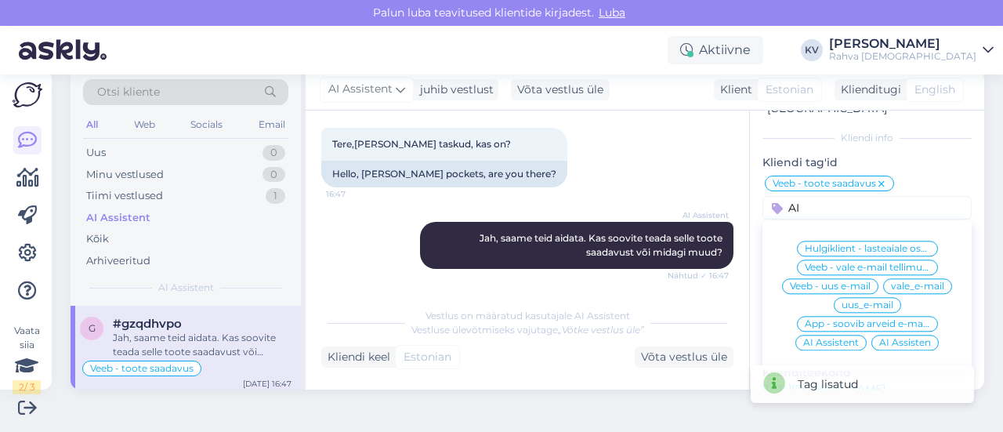
type input "AI"
click at [824, 338] on span "AI Assistent" at bounding box center [831, 342] width 56 height 9
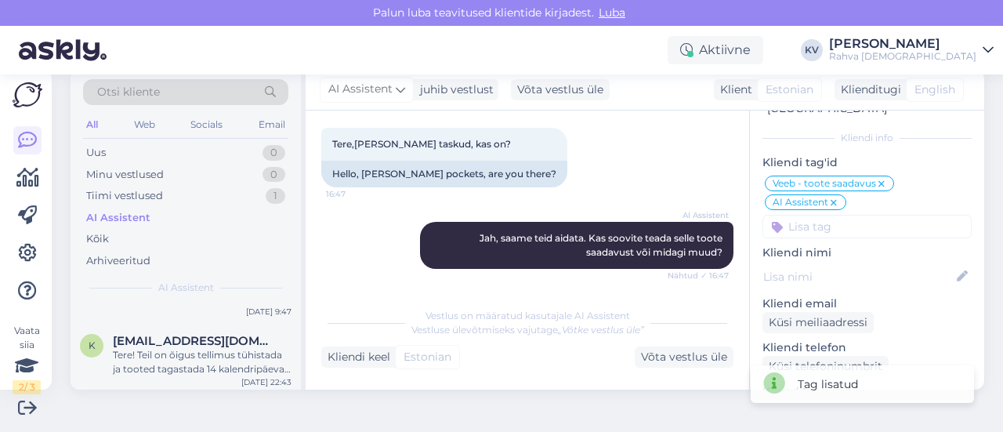
scroll to position [470, 0]
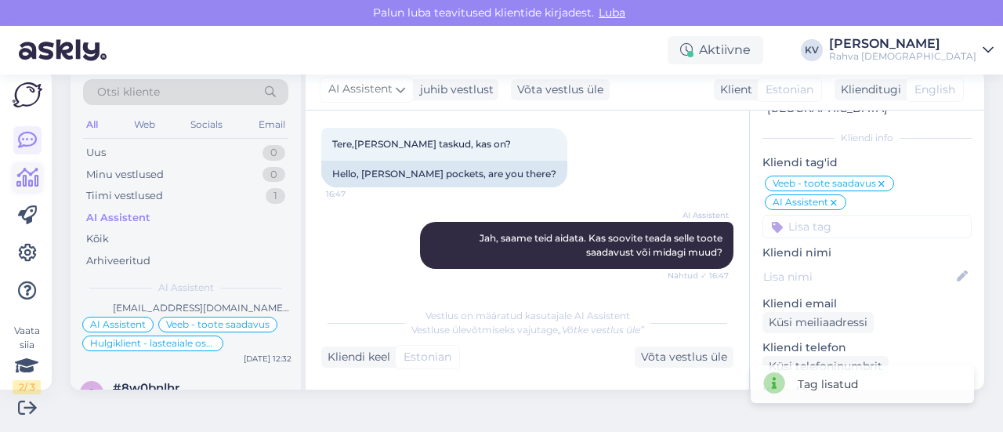
click at [17, 172] on icon at bounding box center [27, 177] width 23 height 19
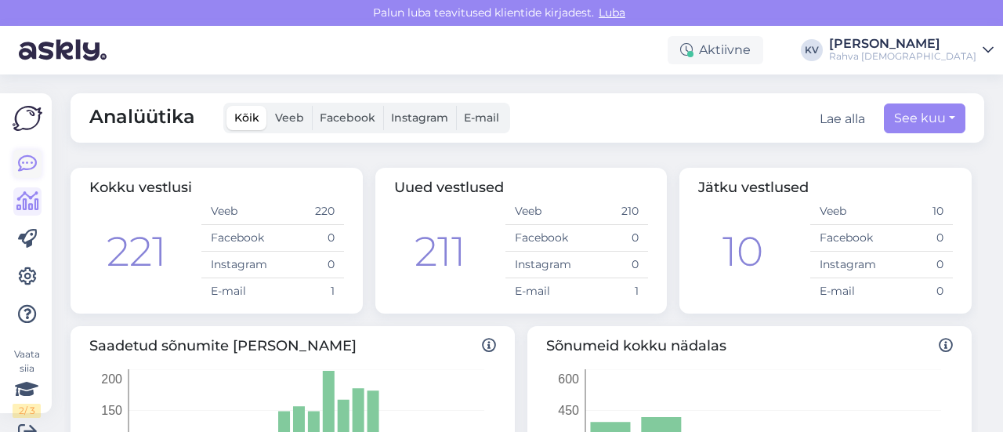
click at [24, 167] on icon at bounding box center [27, 163] width 19 height 19
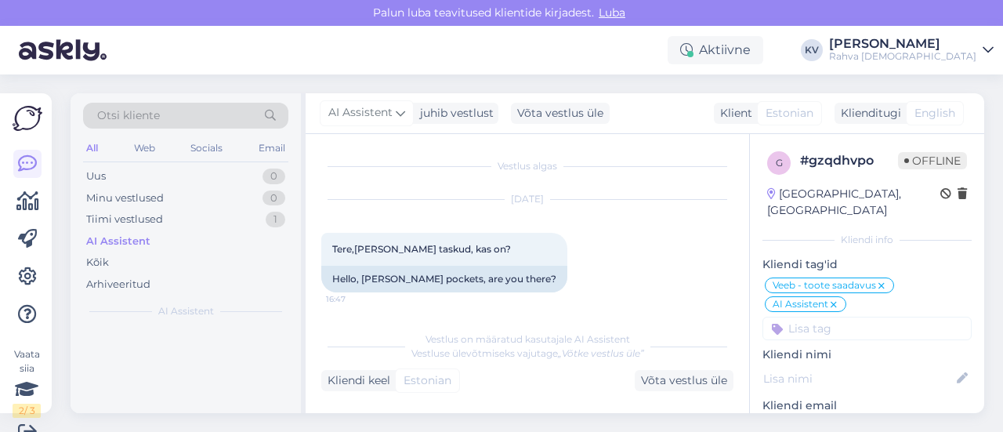
scroll to position [81, 0]
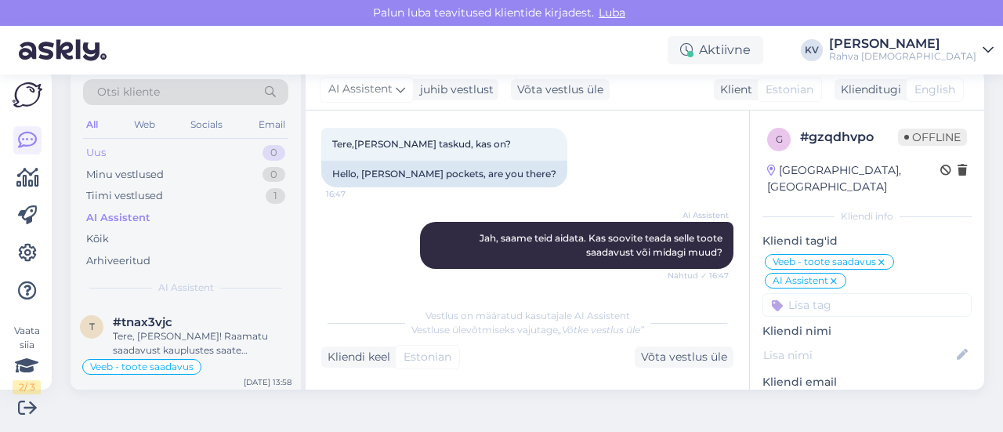
click at [170, 147] on div "Uus 0" at bounding box center [185, 153] width 205 height 22
